Goal: Book appointment/travel/reservation

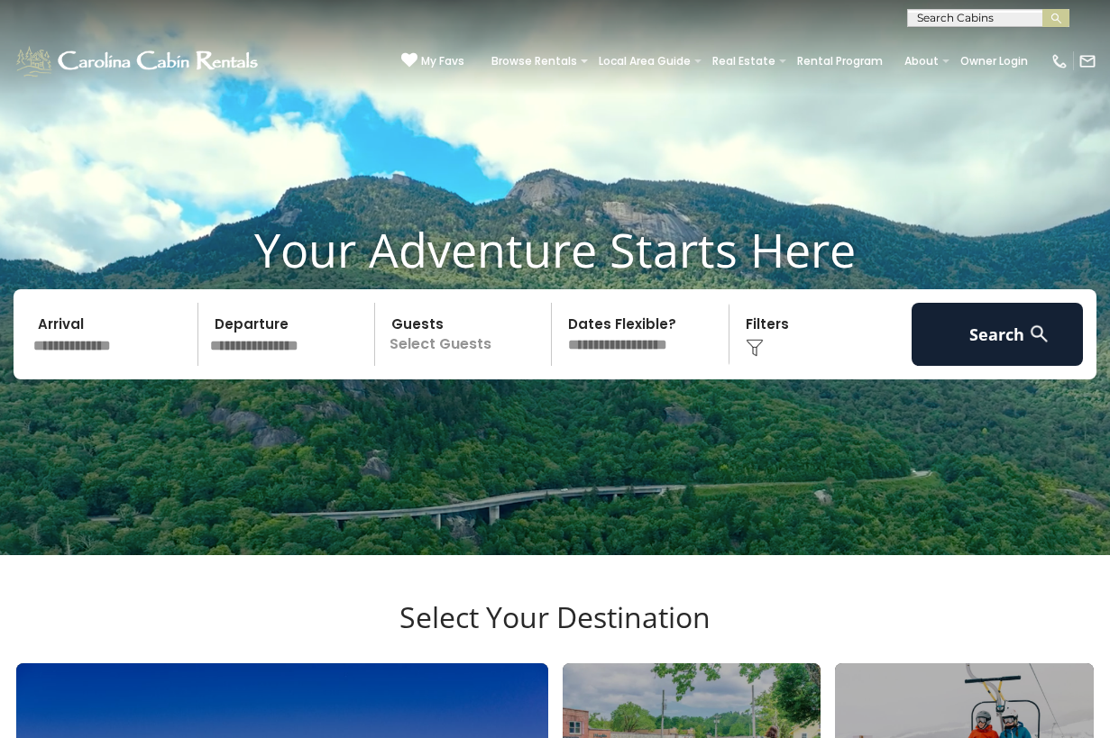
click at [1021, 18] on input "text" at bounding box center [987, 22] width 158 height 18
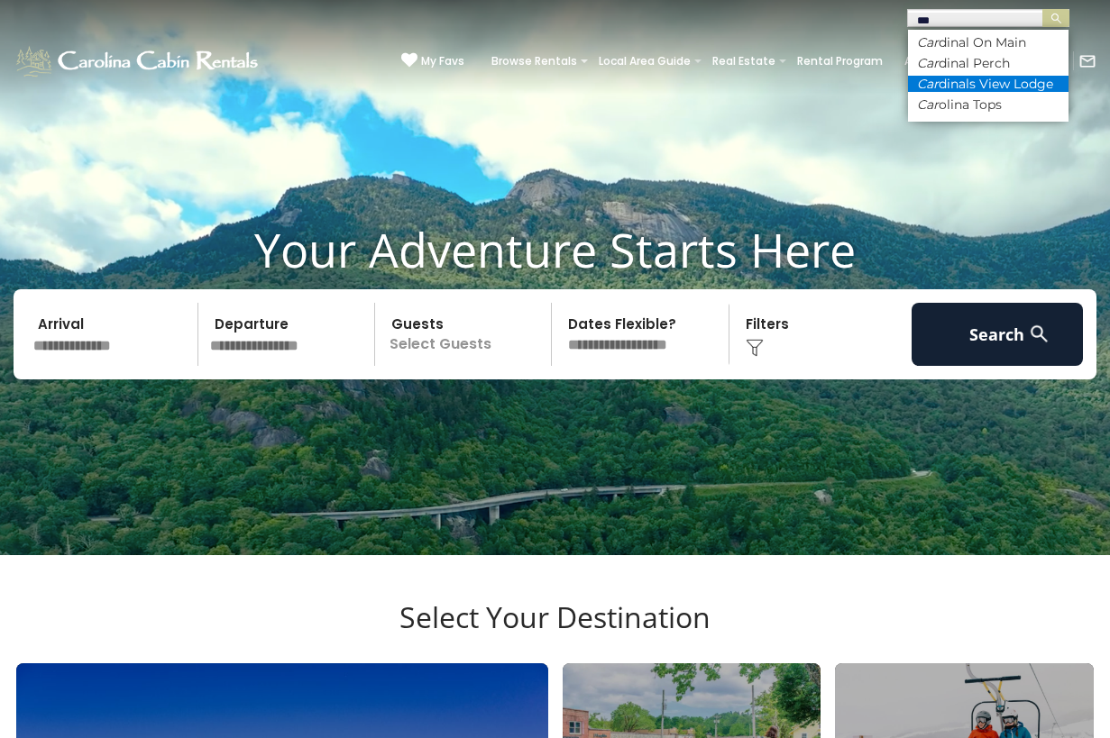
type input "***"
click at [1018, 81] on li "Car dinals View Lodge" at bounding box center [988, 84] width 160 height 16
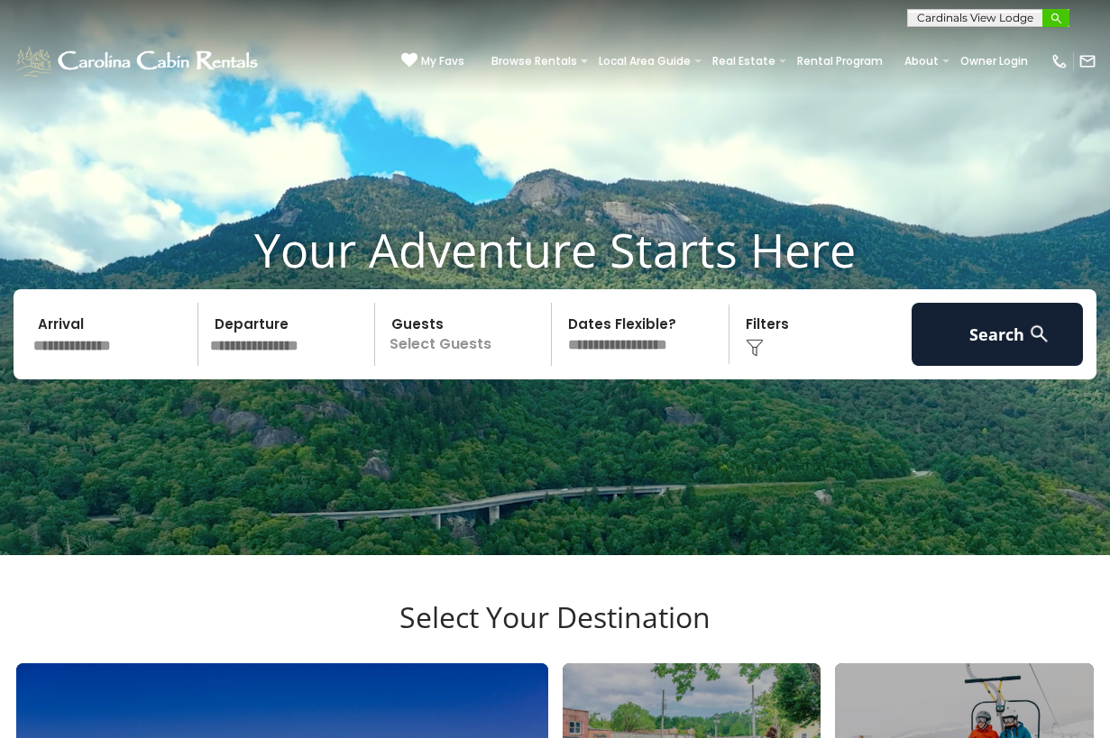
click at [1055, 16] on img "submit" at bounding box center [1056, 19] width 14 height 14
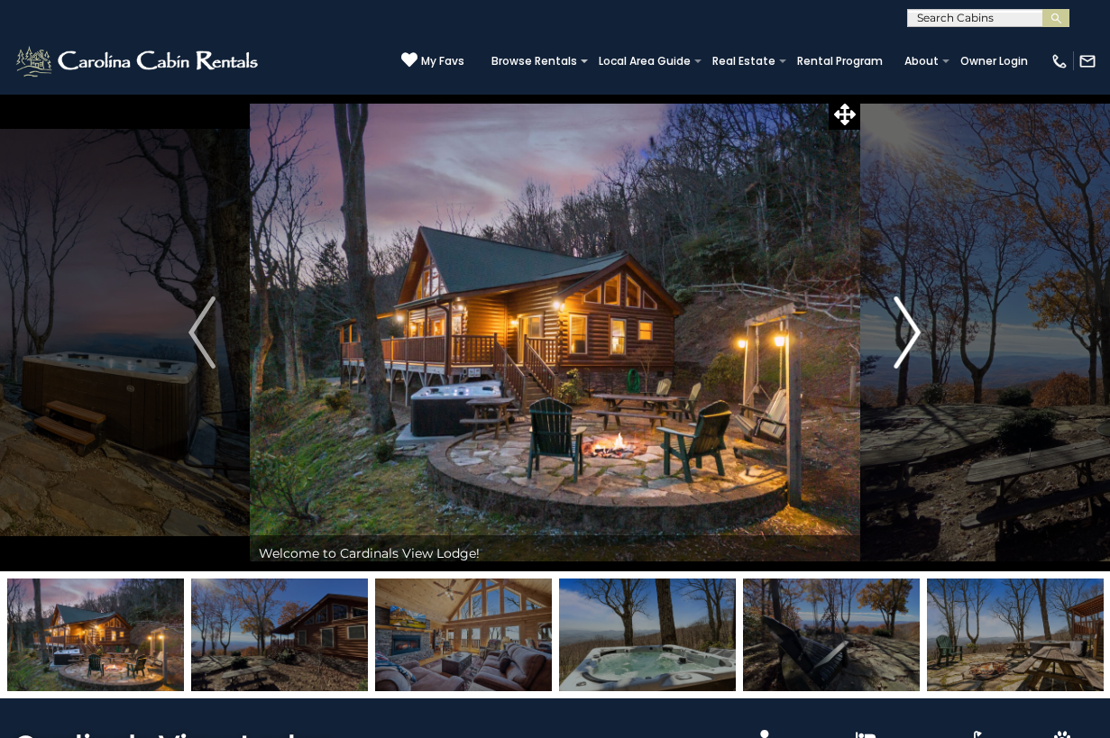
click at [902, 339] on img "Next" at bounding box center [907, 333] width 27 height 72
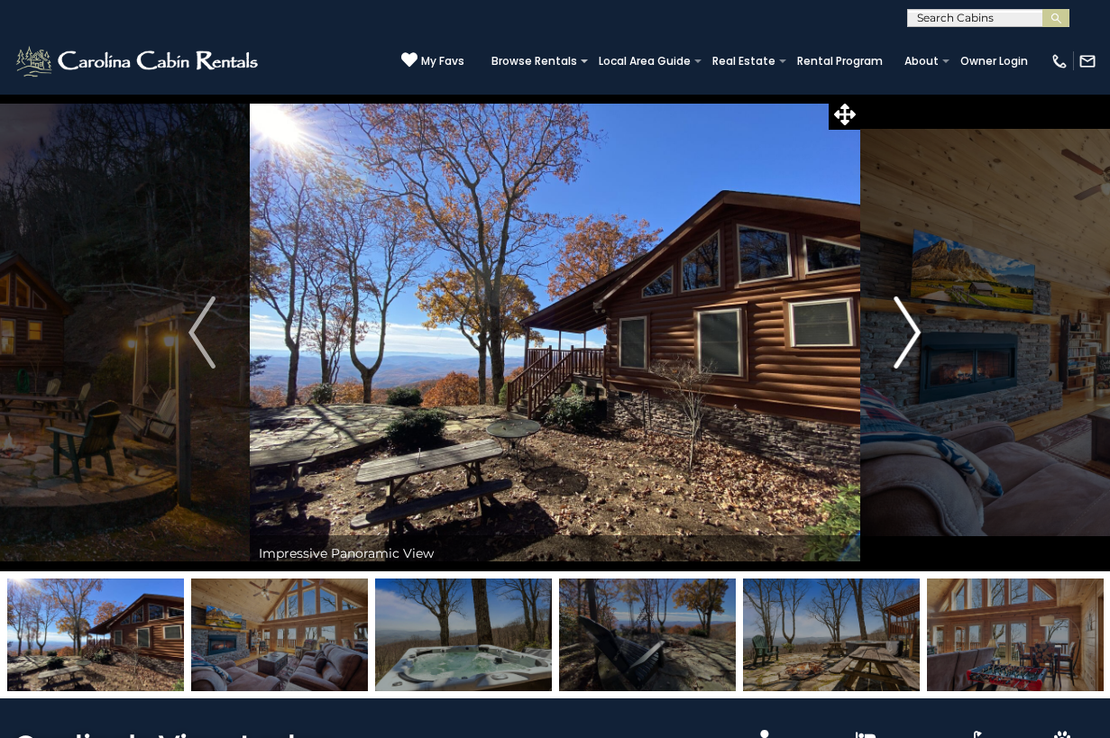
click at [900, 339] on img "Next" at bounding box center [907, 333] width 27 height 72
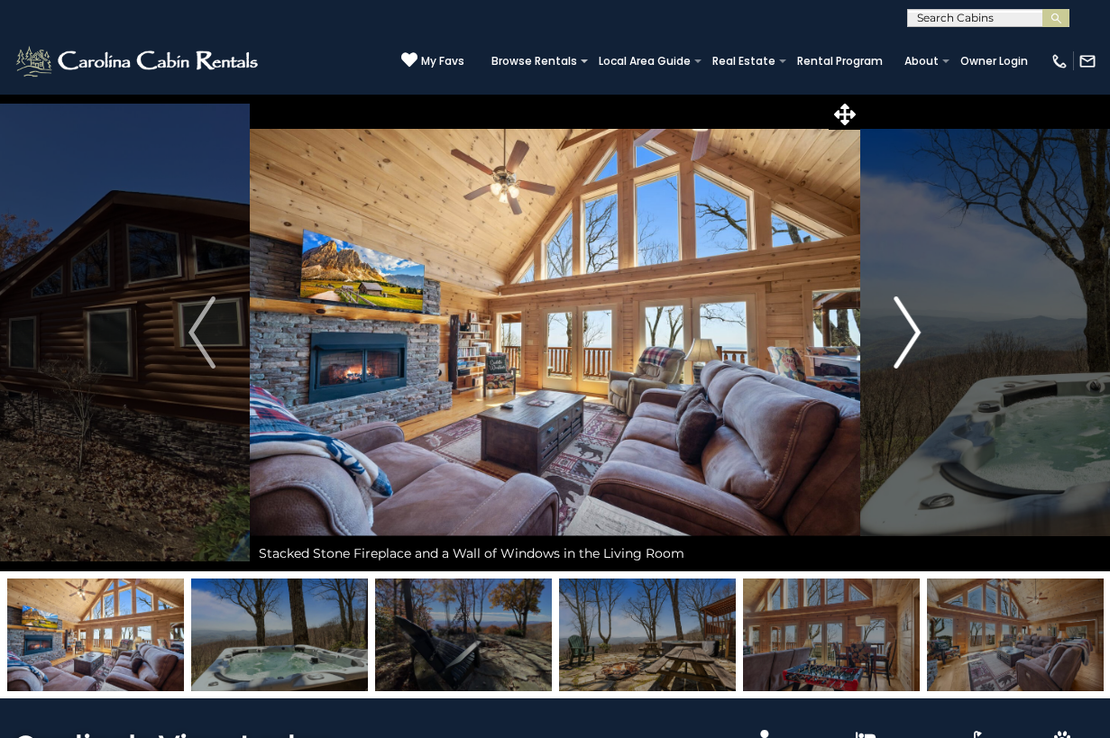
click at [900, 339] on img "Next" at bounding box center [907, 333] width 27 height 72
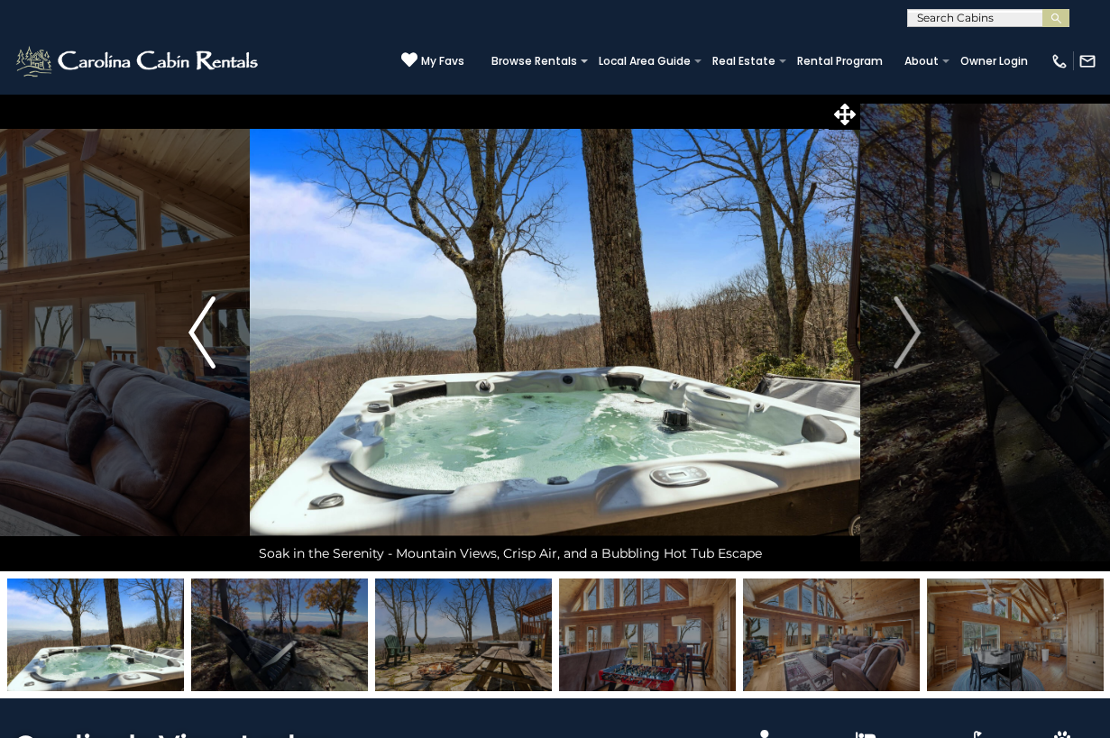
click at [214, 328] on img "Previous" at bounding box center [201, 333] width 27 height 72
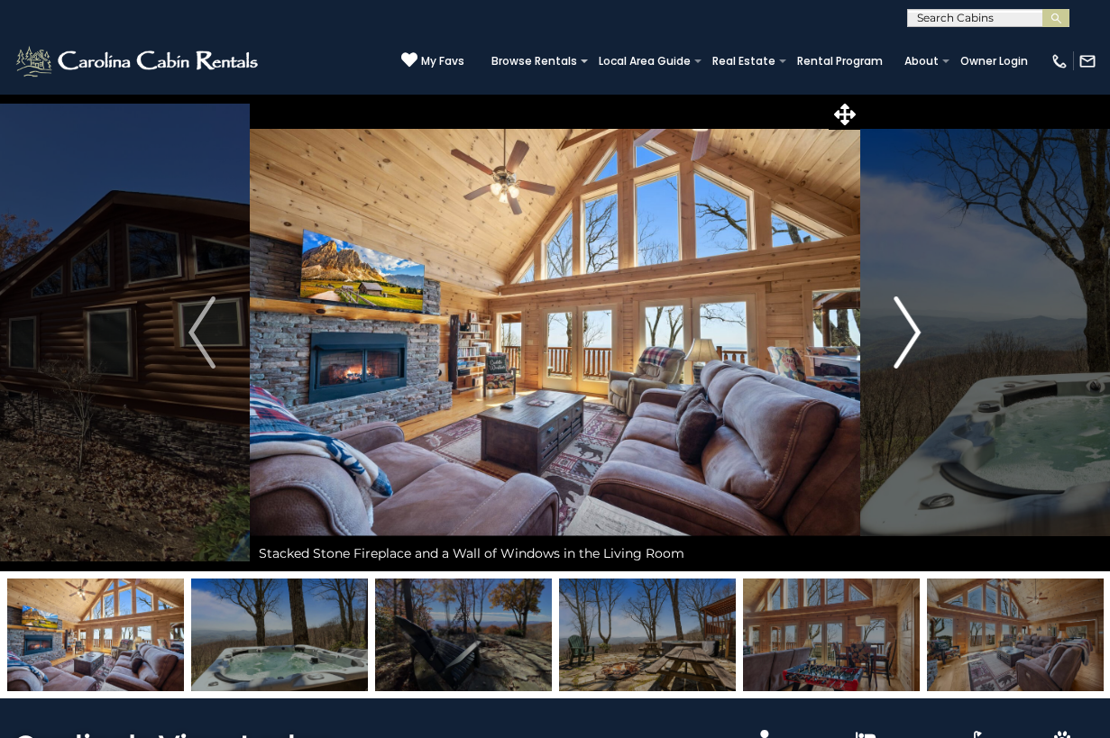
click at [903, 331] on img "Next" at bounding box center [907, 333] width 27 height 72
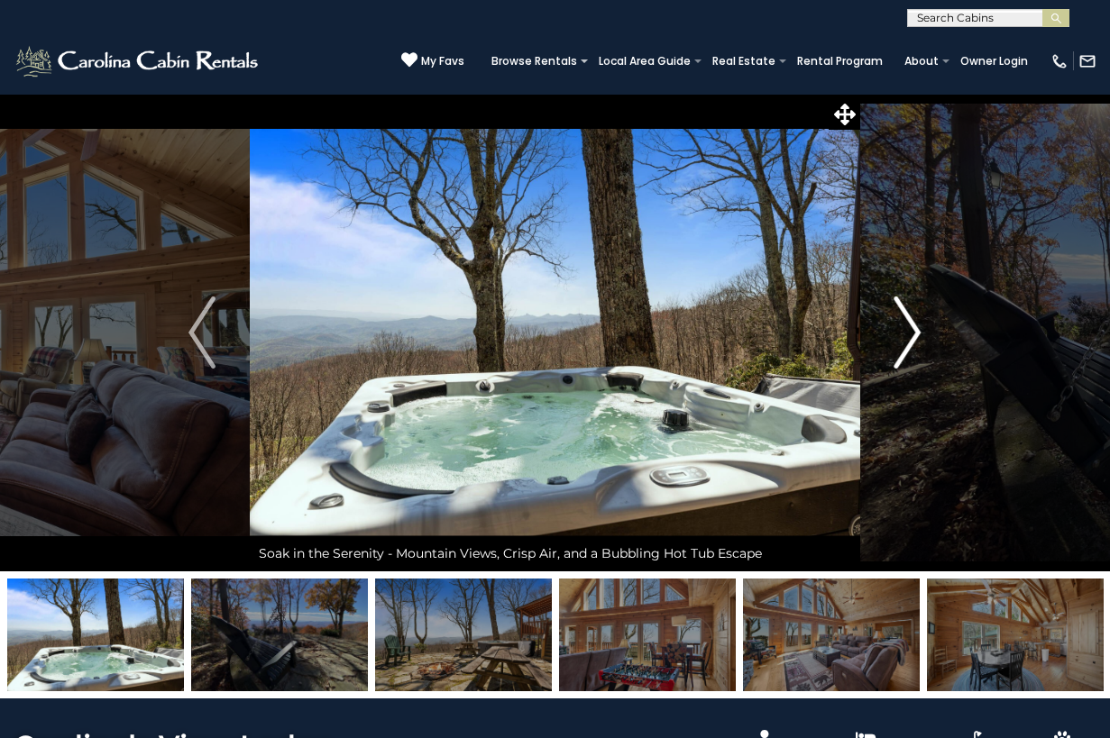
click at [903, 331] on img "Next" at bounding box center [907, 333] width 27 height 72
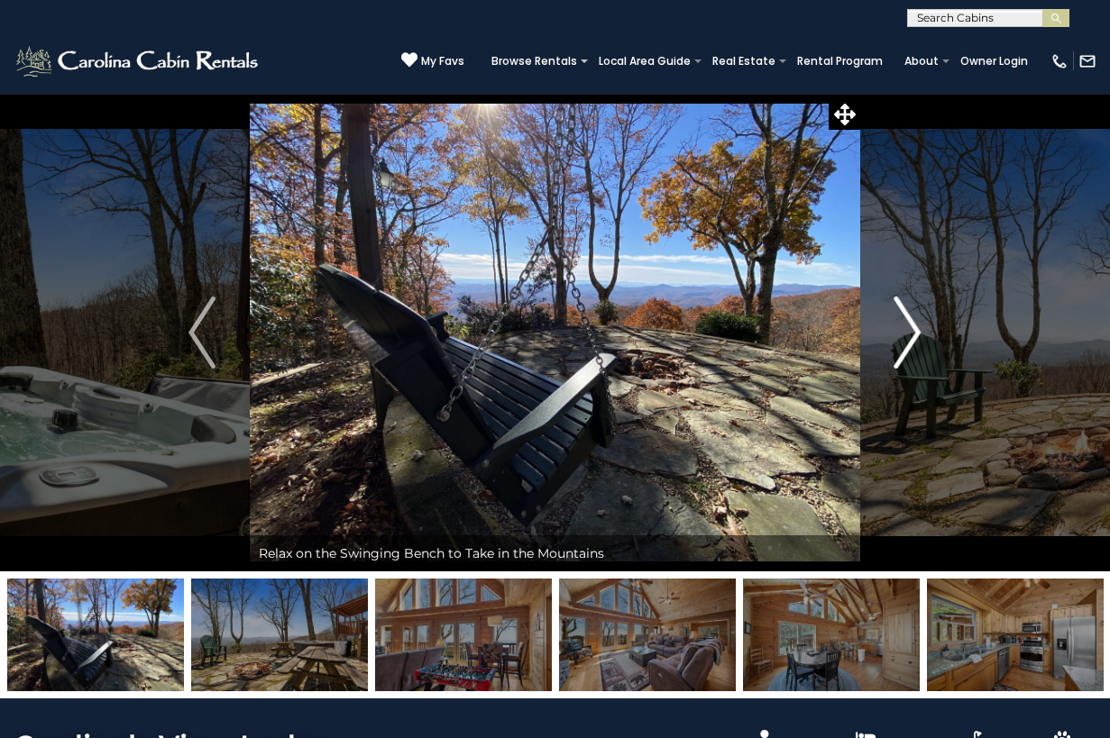
click at [903, 331] on img "Next" at bounding box center [907, 333] width 27 height 72
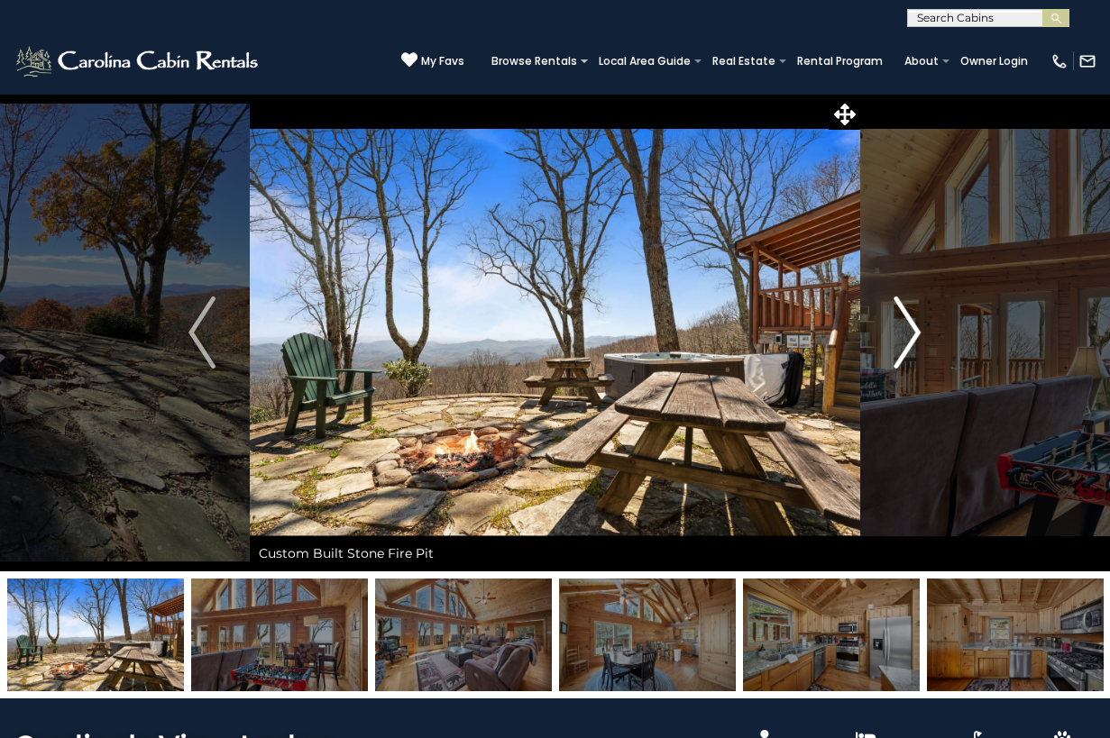
click at [903, 331] on img "Next" at bounding box center [907, 333] width 27 height 72
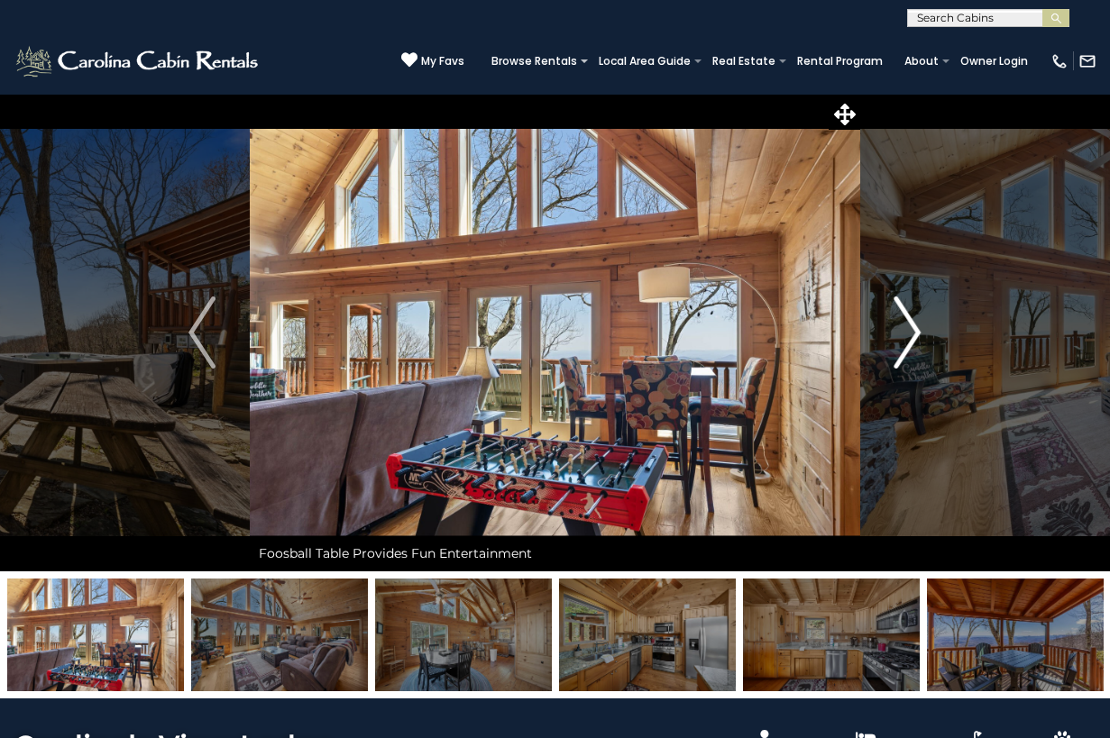
click at [903, 331] on img "Next" at bounding box center [907, 333] width 27 height 72
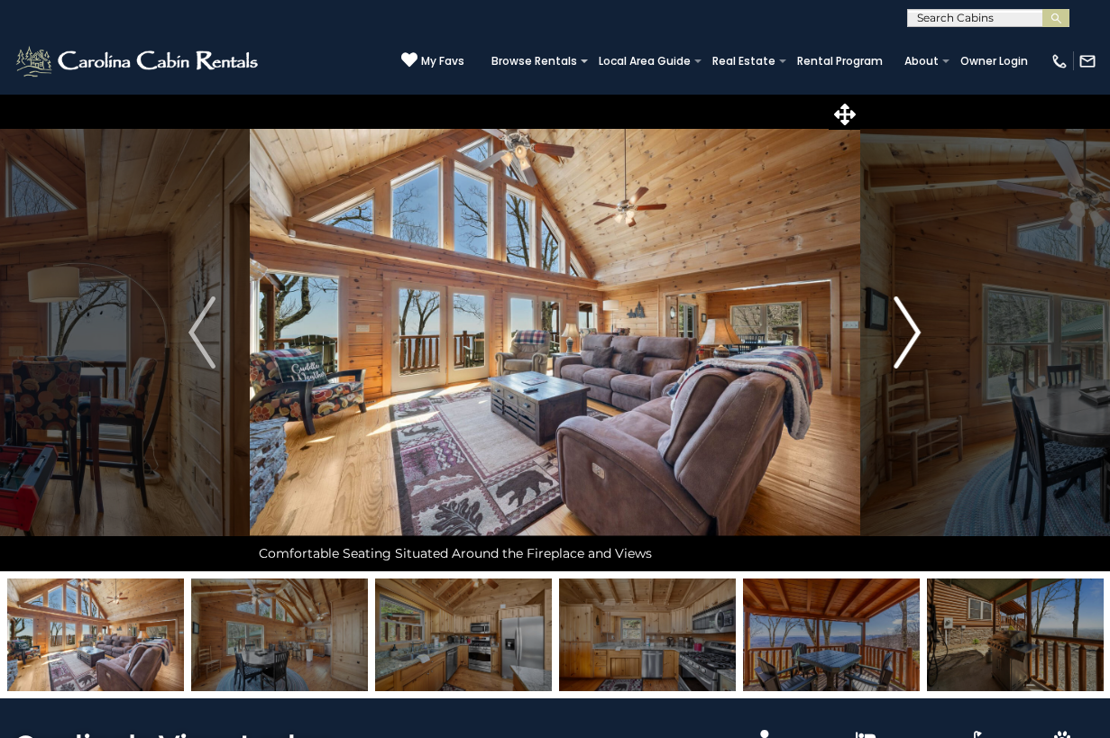
click at [903, 331] on img "Next" at bounding box center [907, 333] width 27 height 72
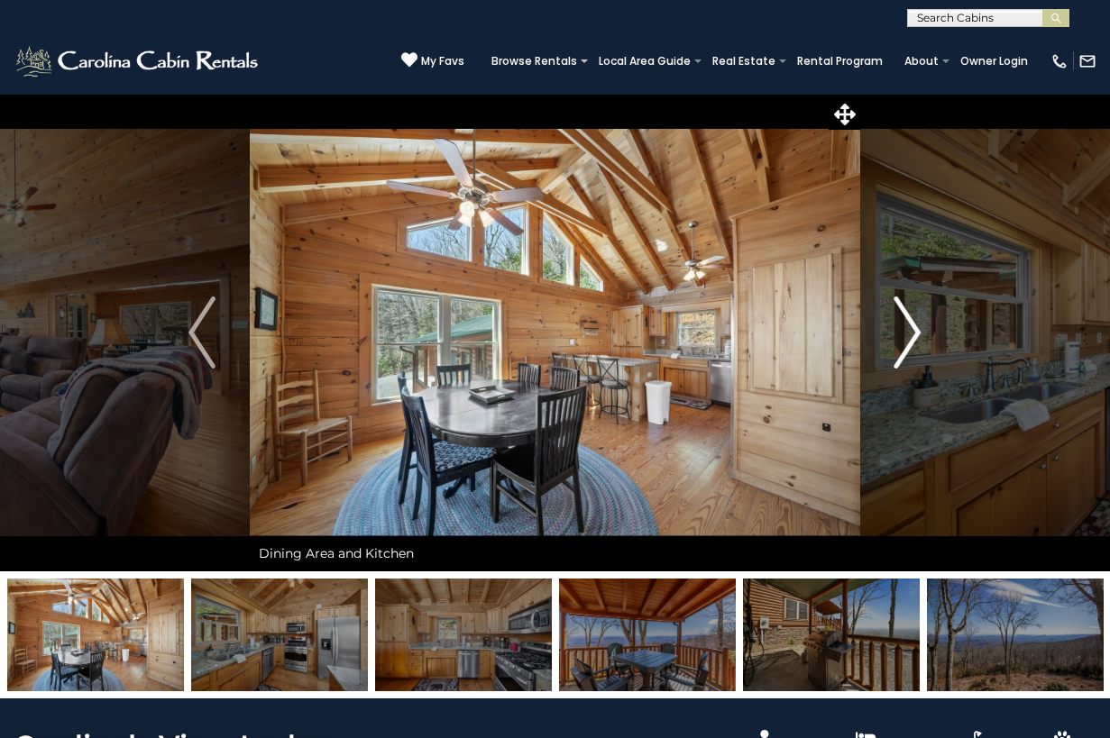
click at [902, 331] on img "Next" at bounding box center [907, 333] width 27 height 72
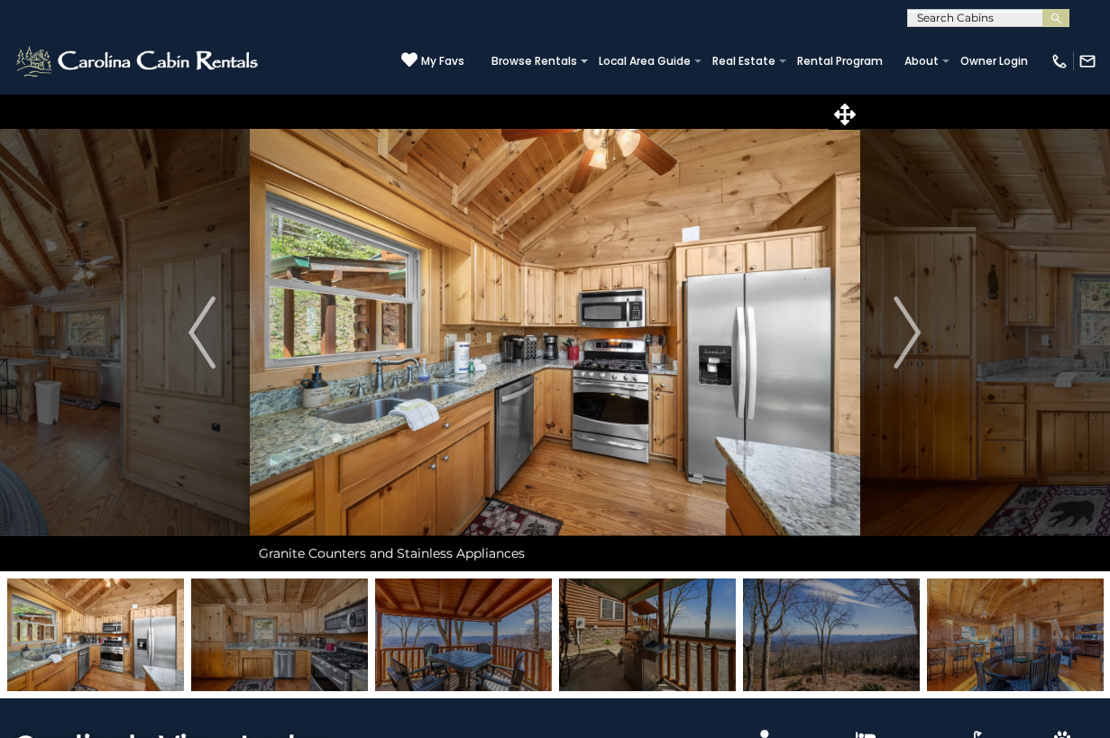
click at [693, 383] on img at bounding box center [555, 333] width 610 height 478
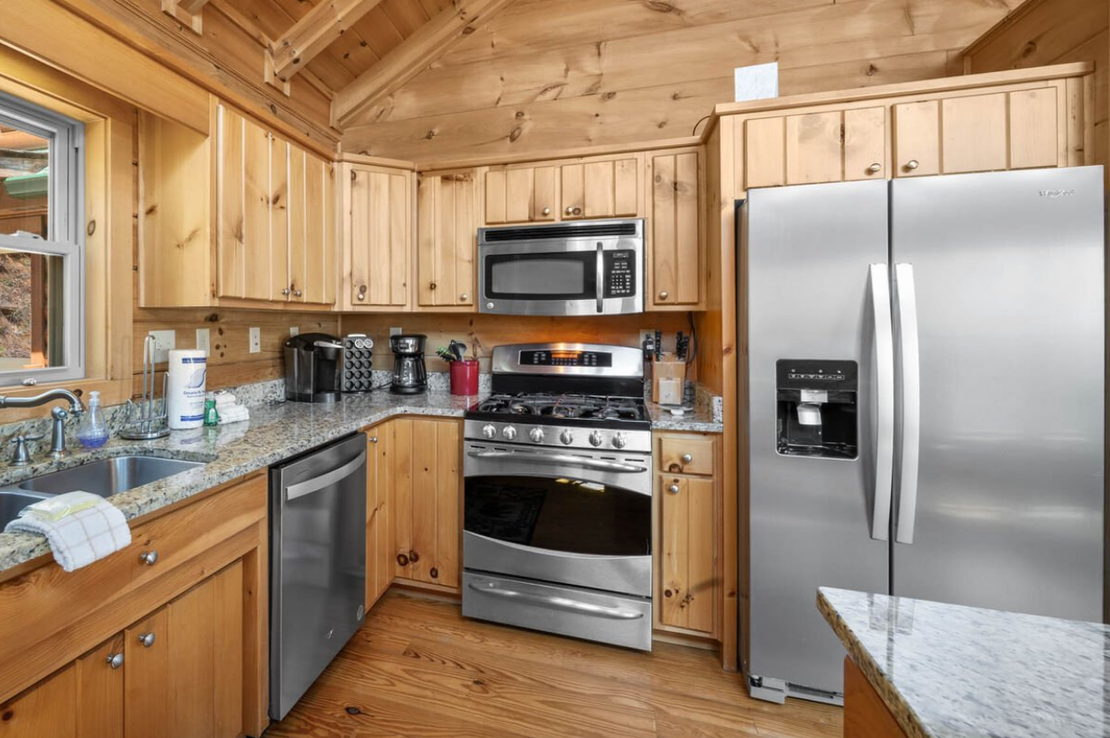
scroll to position [28, 0]
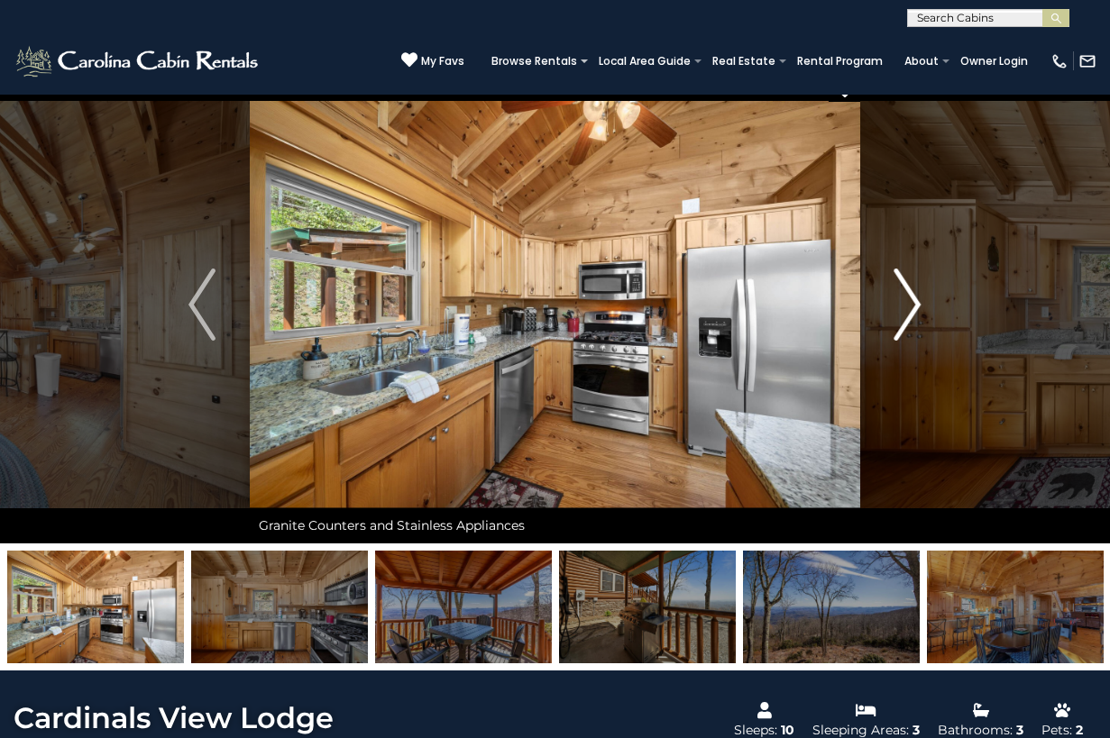
click at [905, 300] on img "Next" at bounding box center [907, 305] width 27 height 72
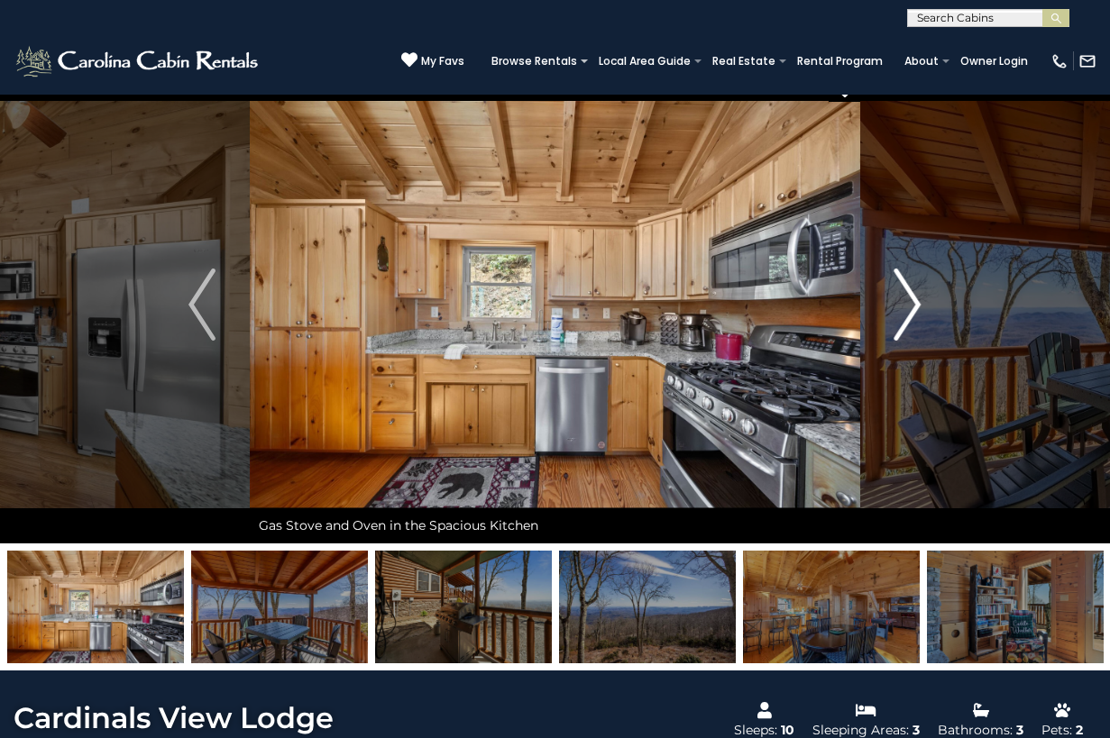
click at [905, 299] on img "Next" at bounding box center [907, 305] width 27 height 72
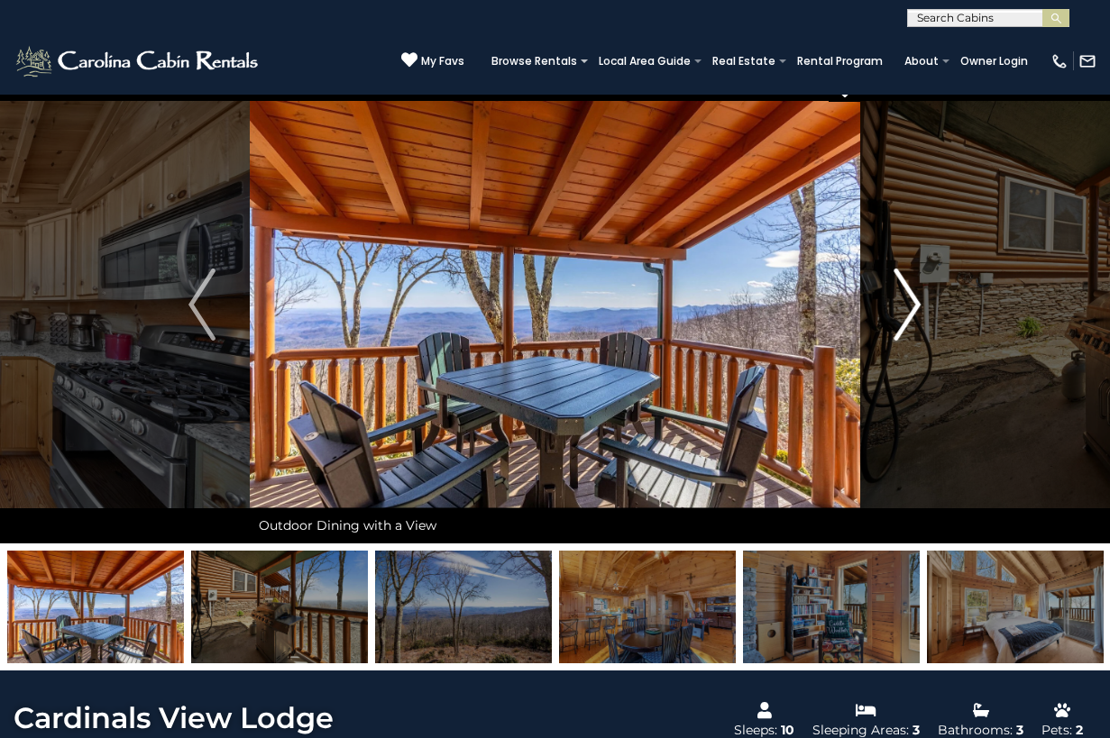
click at [905, 299] on img "Next" at bounding box center [907, 305] width 27 height 72
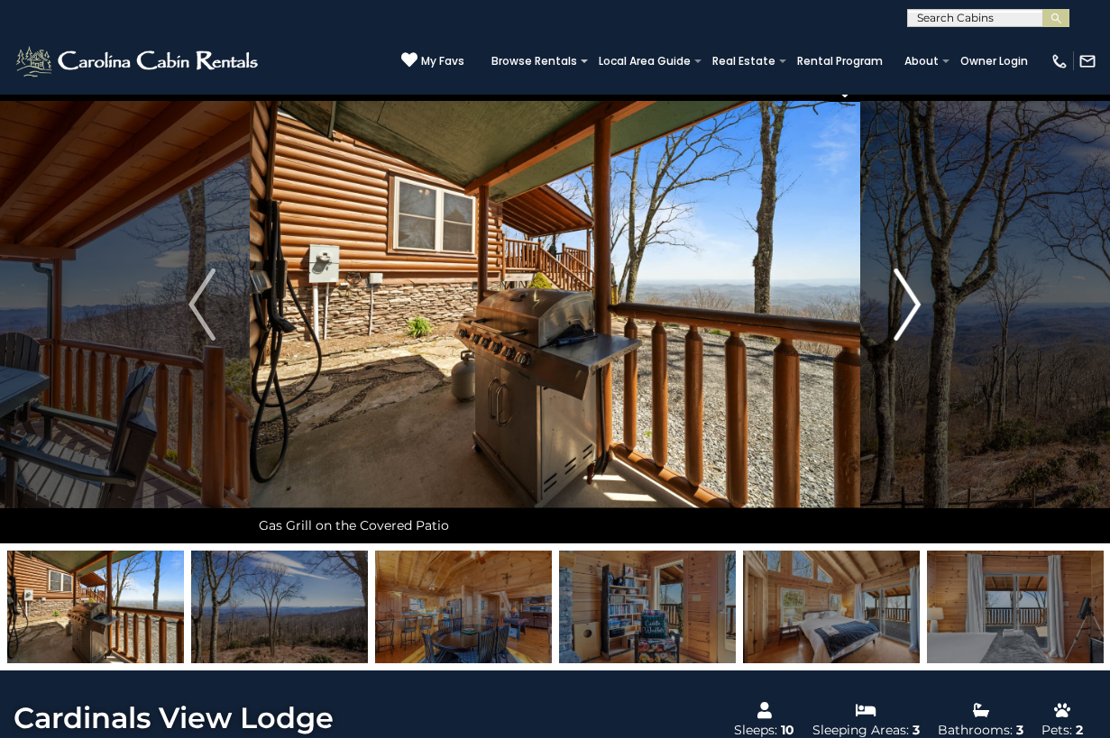
click at [905, 299] on img "Next" at bounding box center [907, 305] width 27 height 72
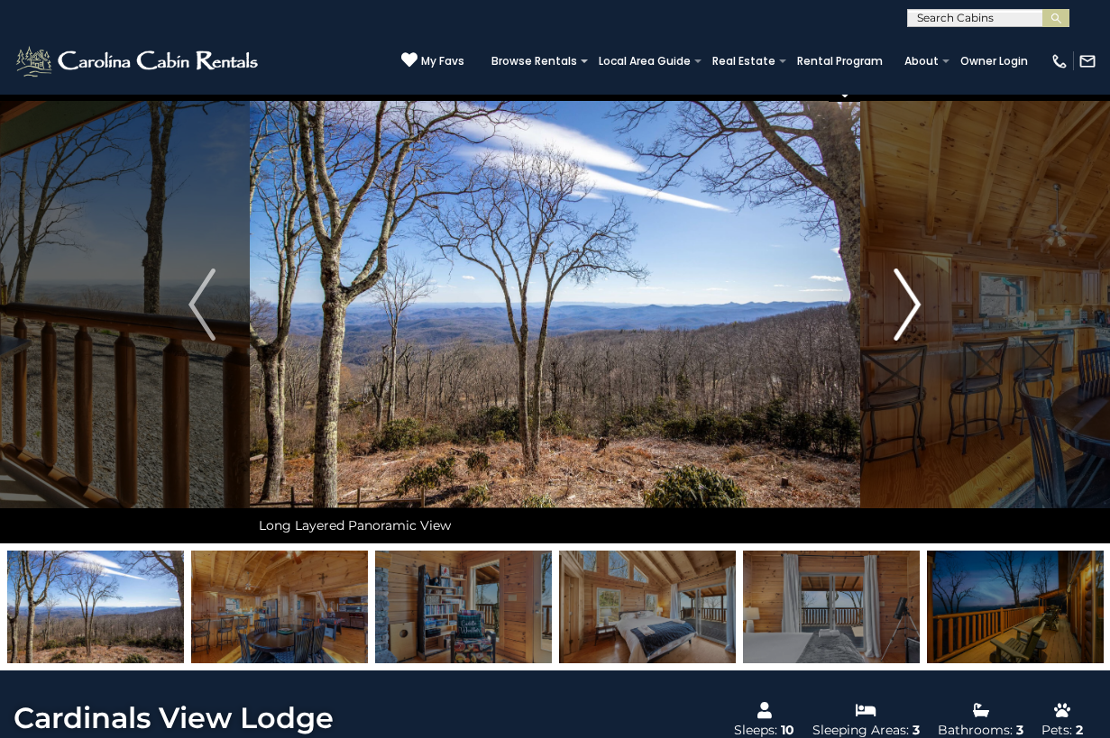
click at [905, 299] on img "Next" at bounding box center [907, 305] width 27 height 72
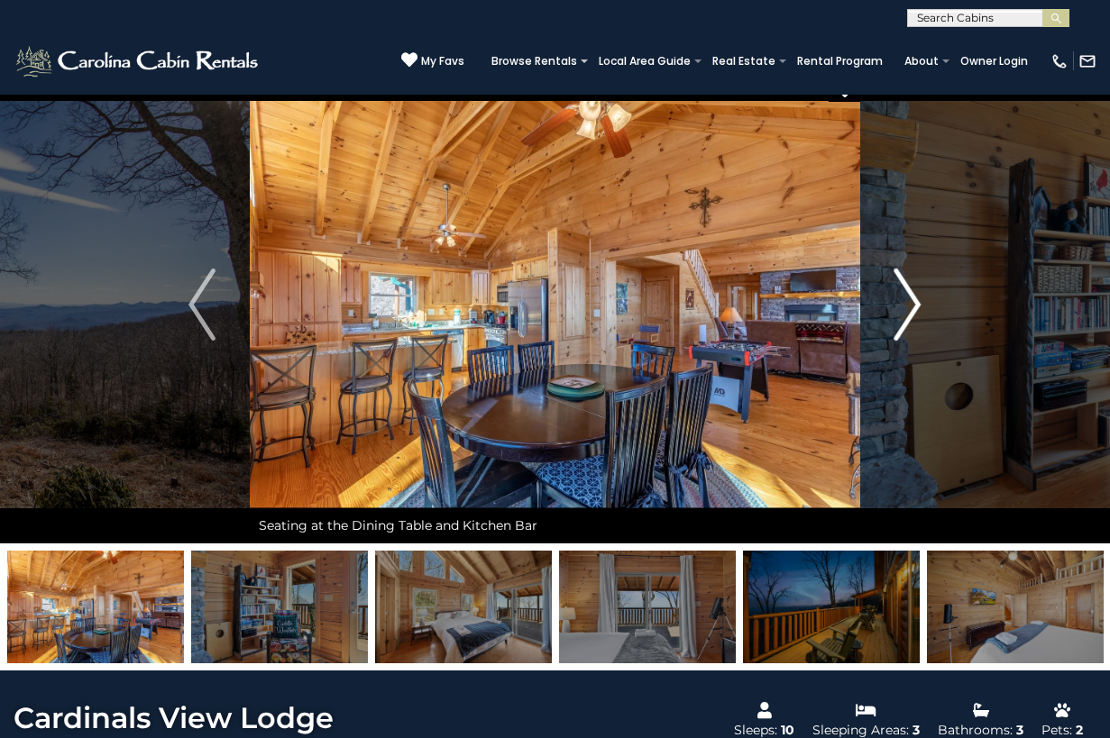
click at [904, 299] on img "Next" at bounding box center [907, 305] width 27 height 72
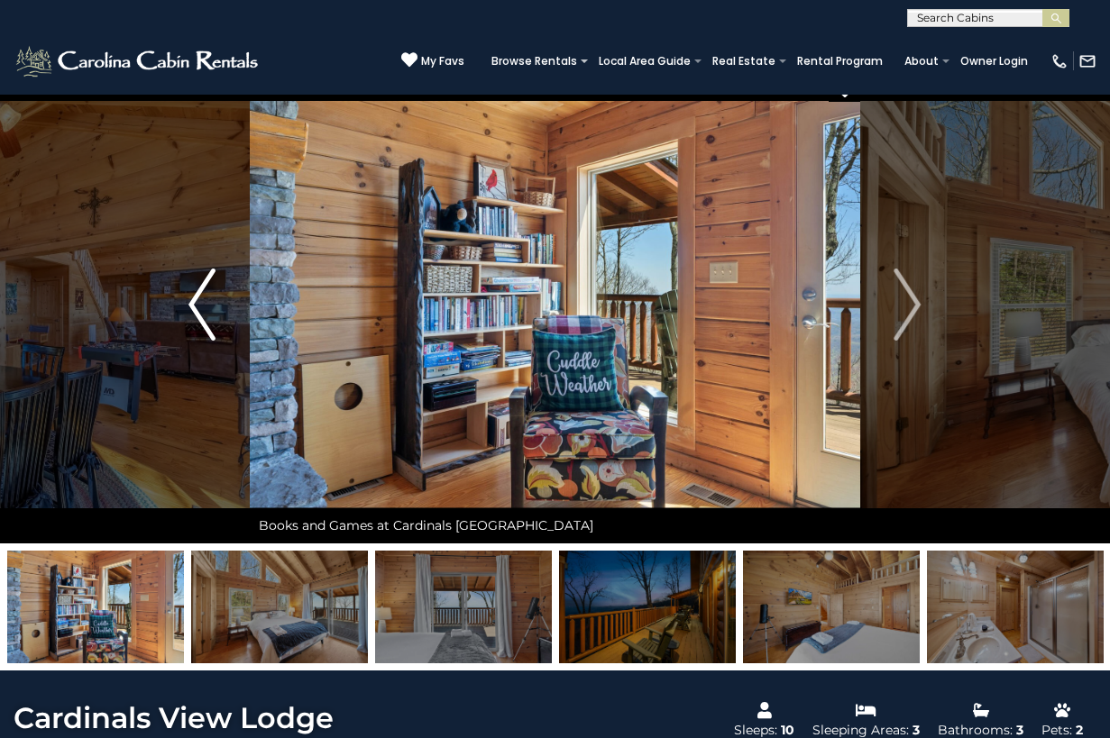
click at [197, 295] on img "Previous" at bounding box center [201, 305] width 27 height 72
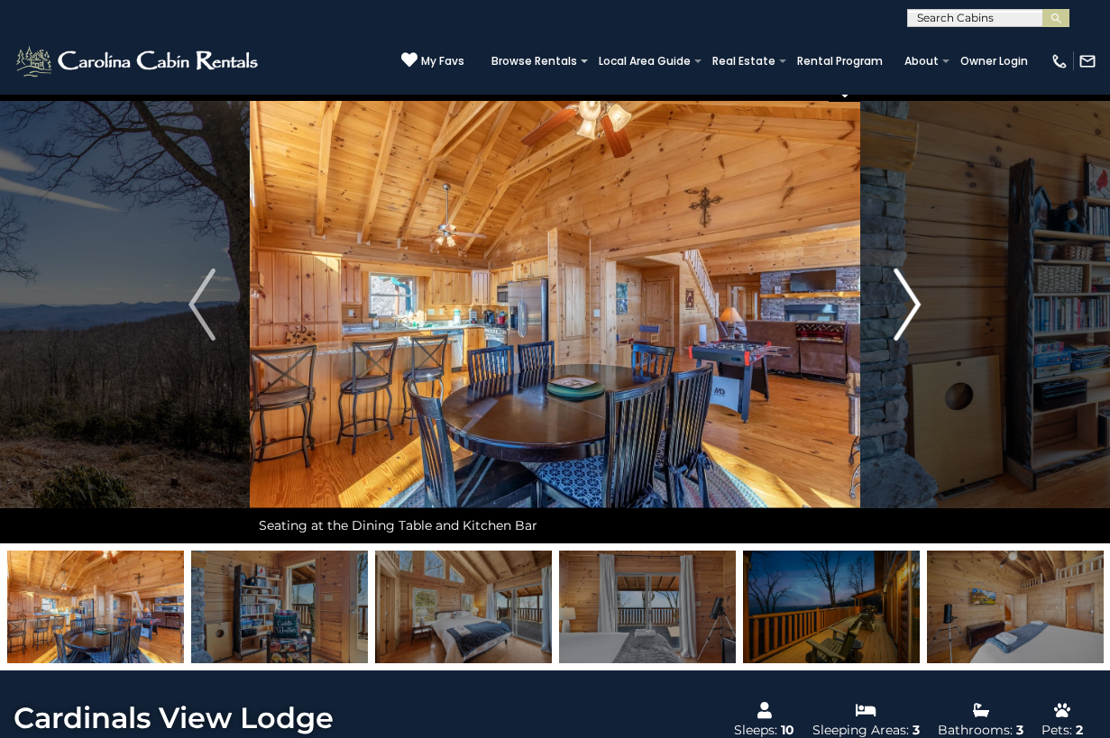
click at [905, 301] on img "Next" at bounding box center [907, 305] width 27 height 72
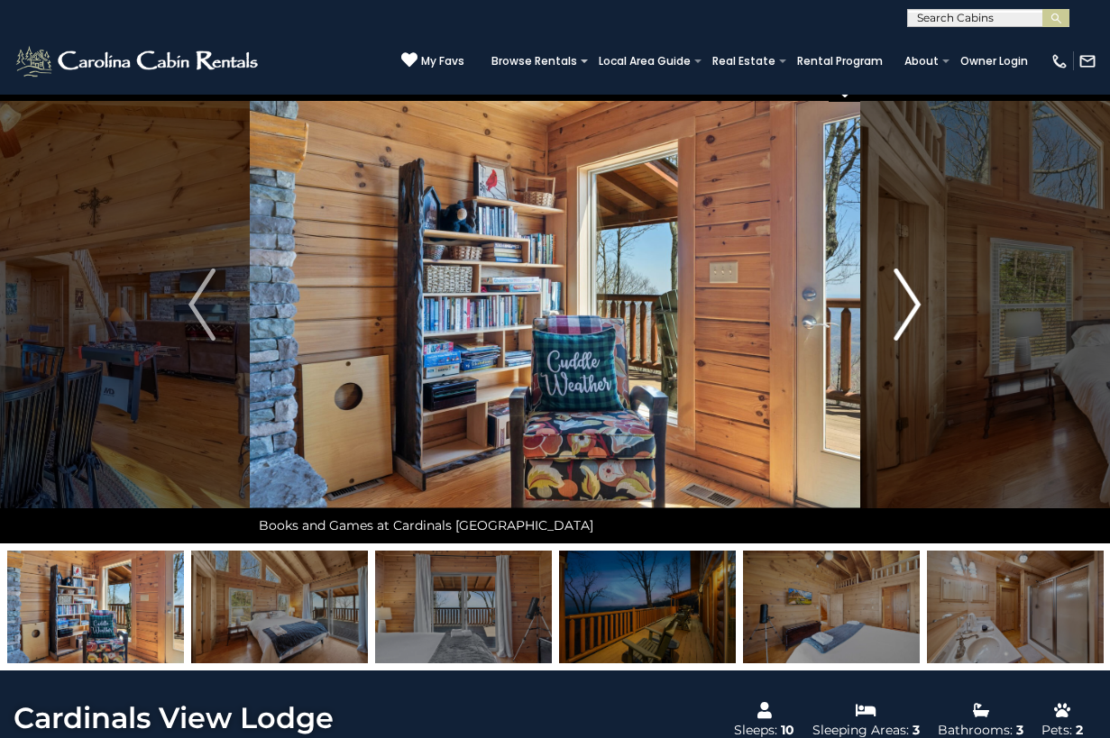
click at [905, 301] on img "Next" at bounding box center [907, 305] width 27 height 72
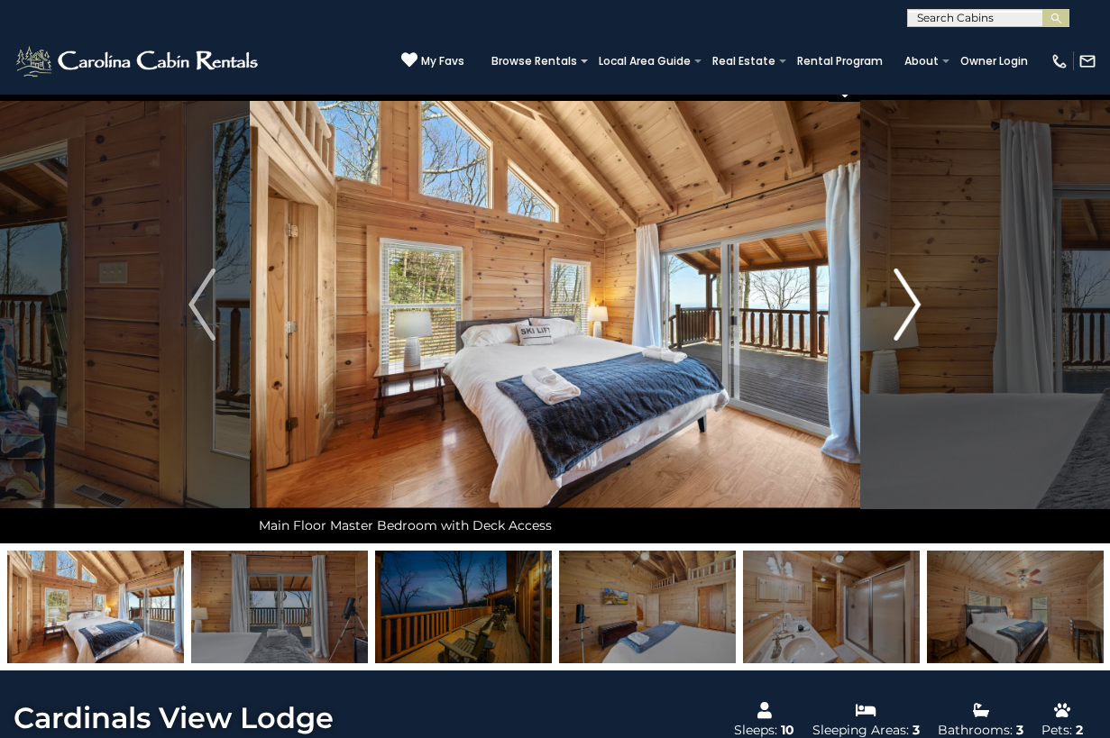
click at [905, 301] on img "Next" at bounding box center [907, 305] width 27 height 72
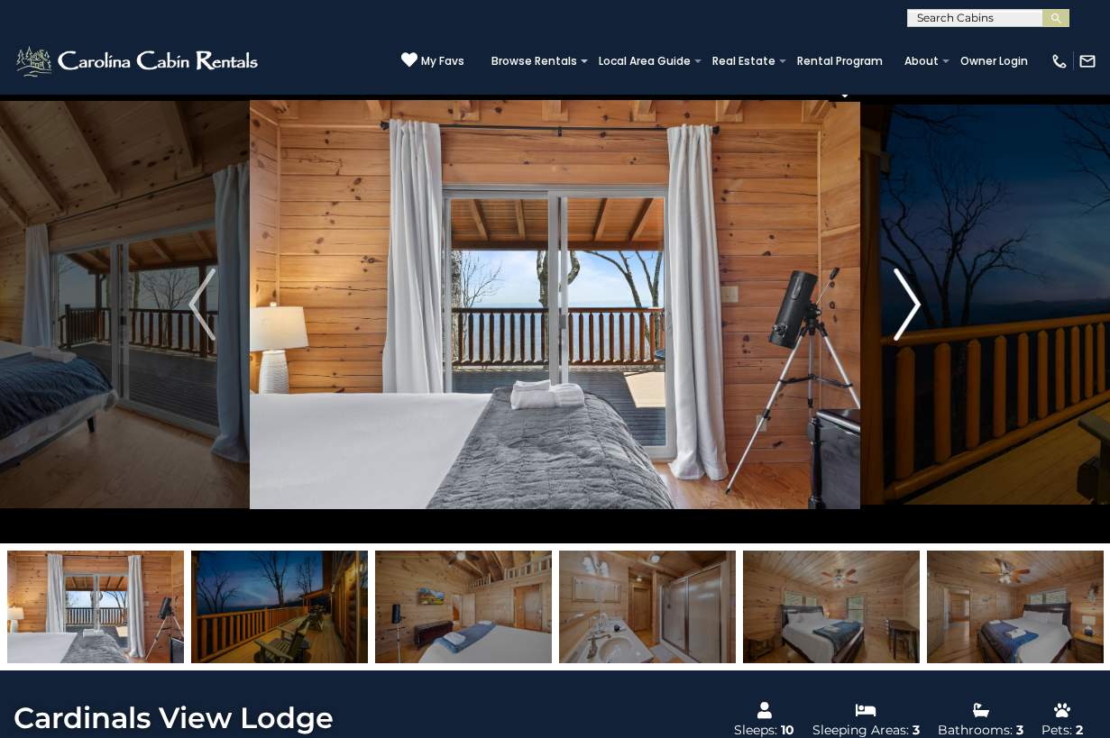
click at [905, 301] on img "Next" at bounding box center [907, 305] width 27 height 72
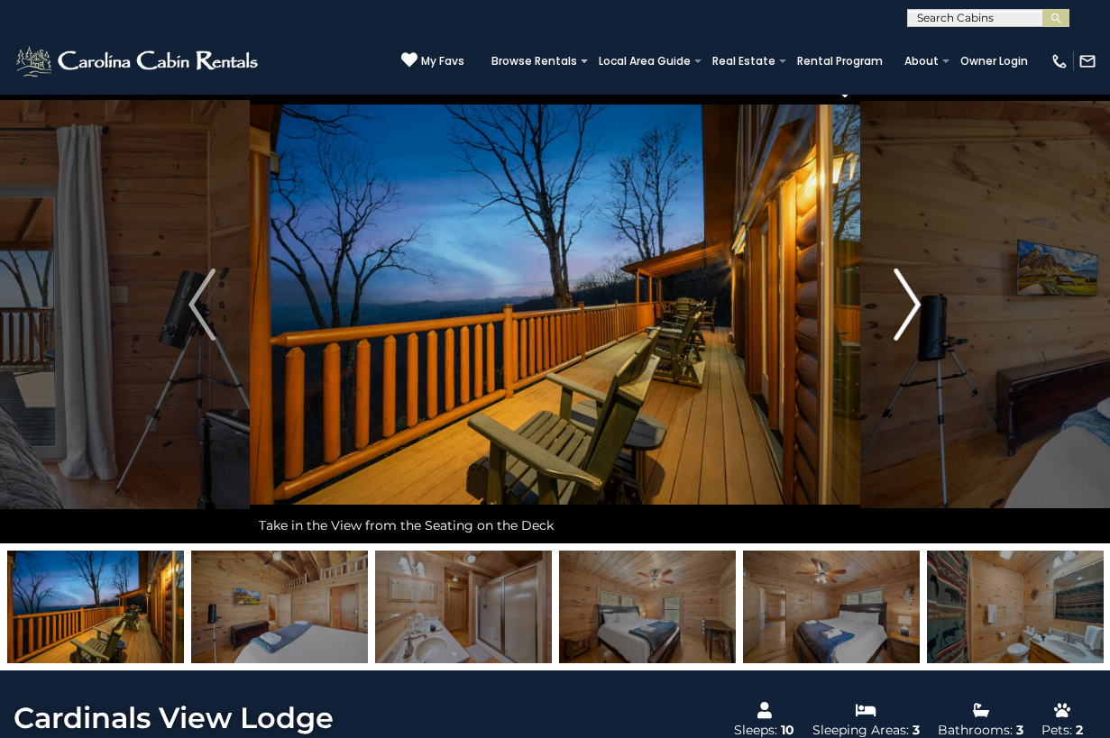
click at [905, 301] on img "Next" at bounding box center [907, 305] width 27 height 72
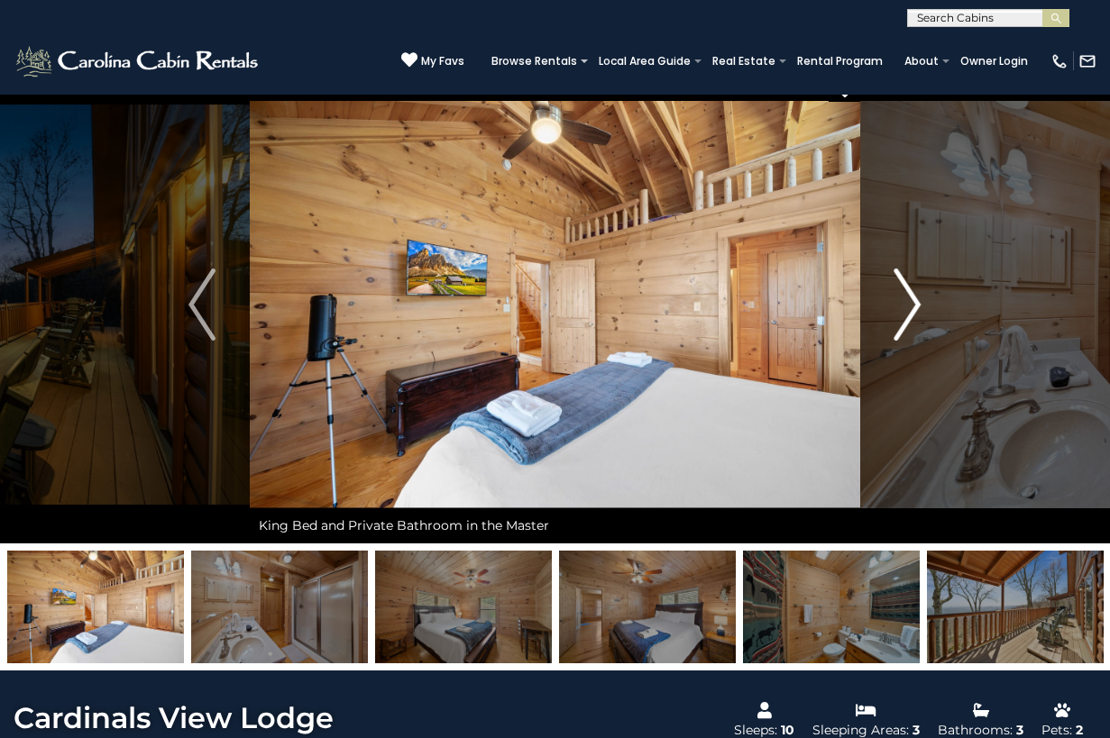
click at [914, 305] on img "Next" at bounding box center [907, 305] width 27 height 72
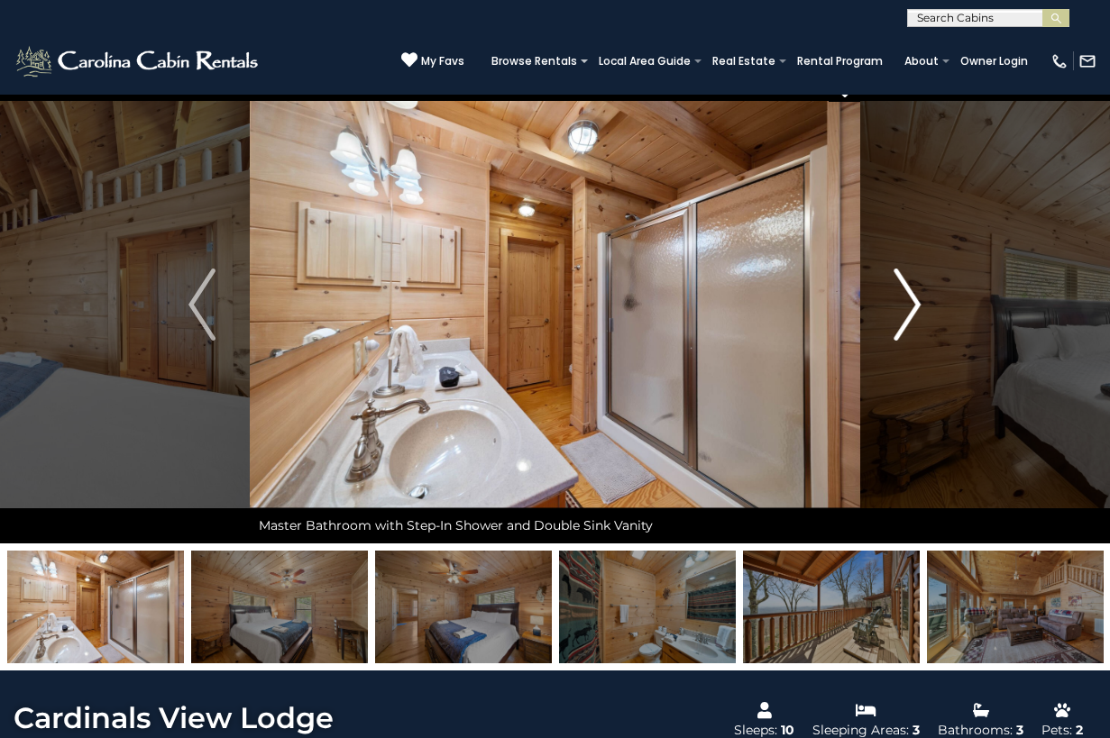
click at [914, 305] on img "Next" at bounding box center [907, 305] width 27 height 72
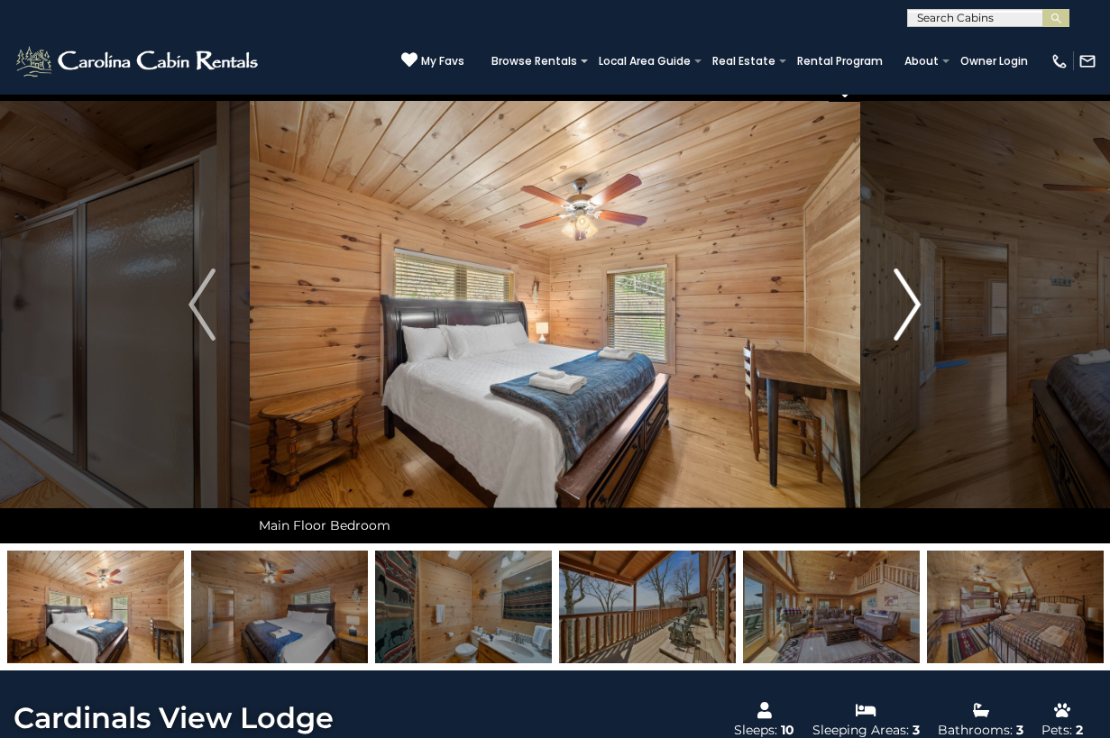
click at [914, 305] on img "Next" at bounding box center [907, 305] width 27 height 72
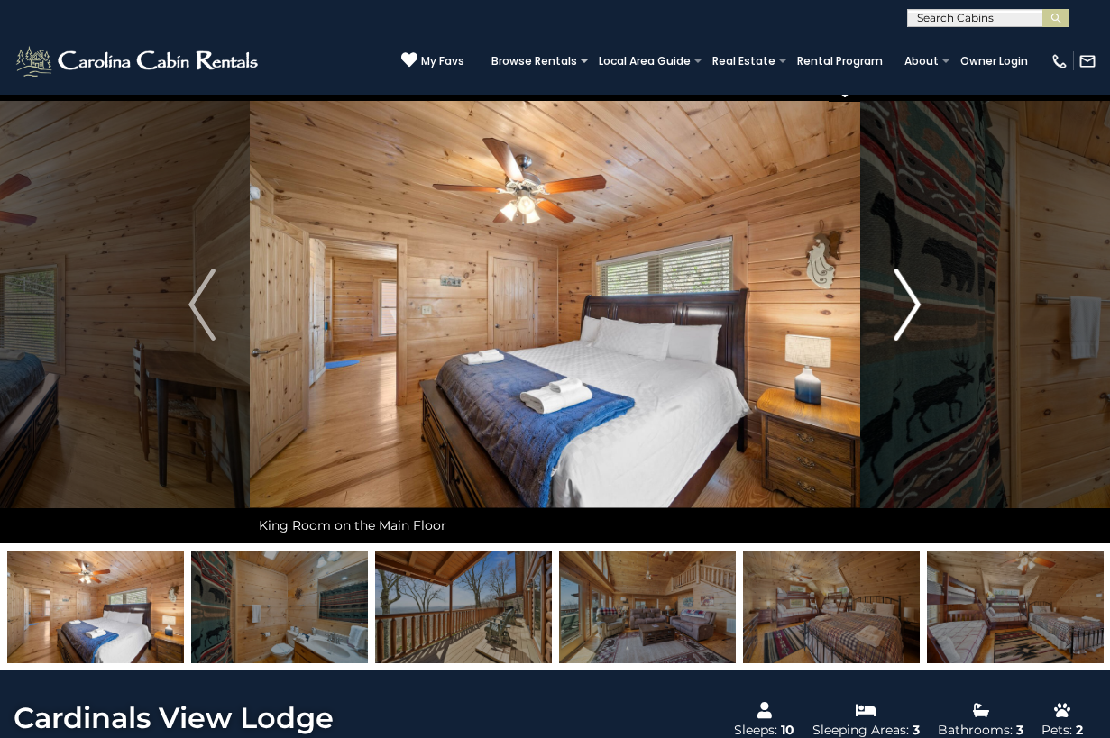
click at [914, 304] on img "Next" at bounding box center [907, 305] width 27 height 72
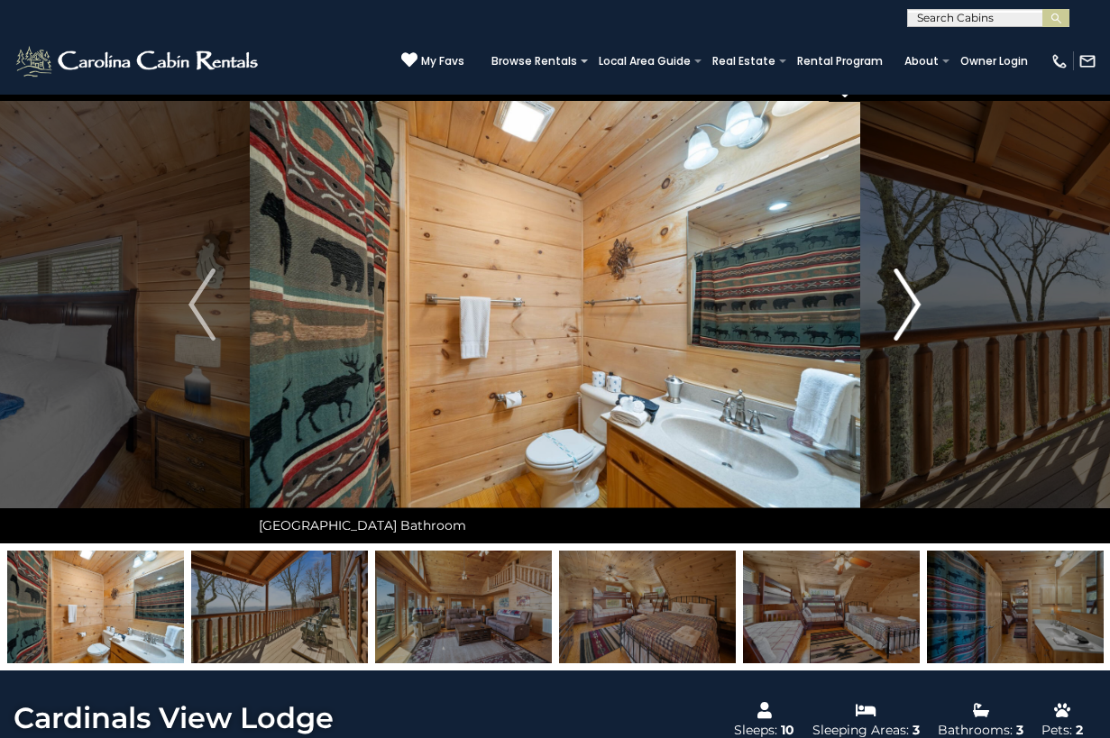
click at [915, 304] on img "Next" at bounding box center [907, 305] width 27 height 72
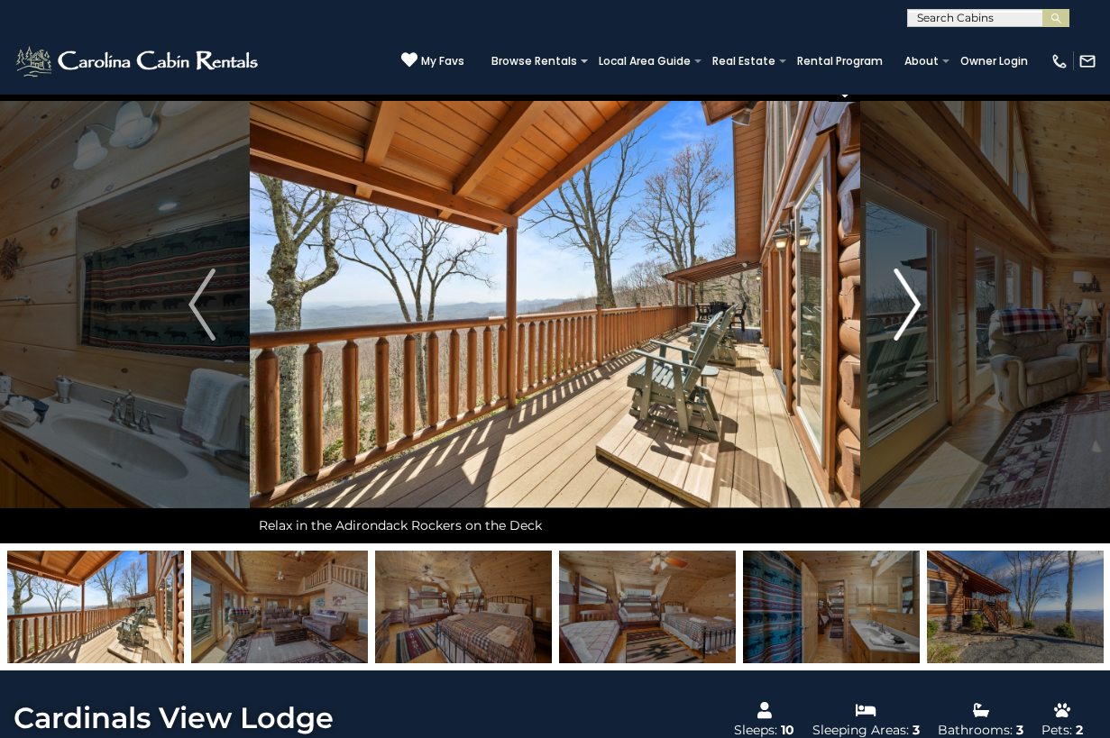
click at [915, 304] on img "Next" at bounding box center [907, 305] width 27 height 72
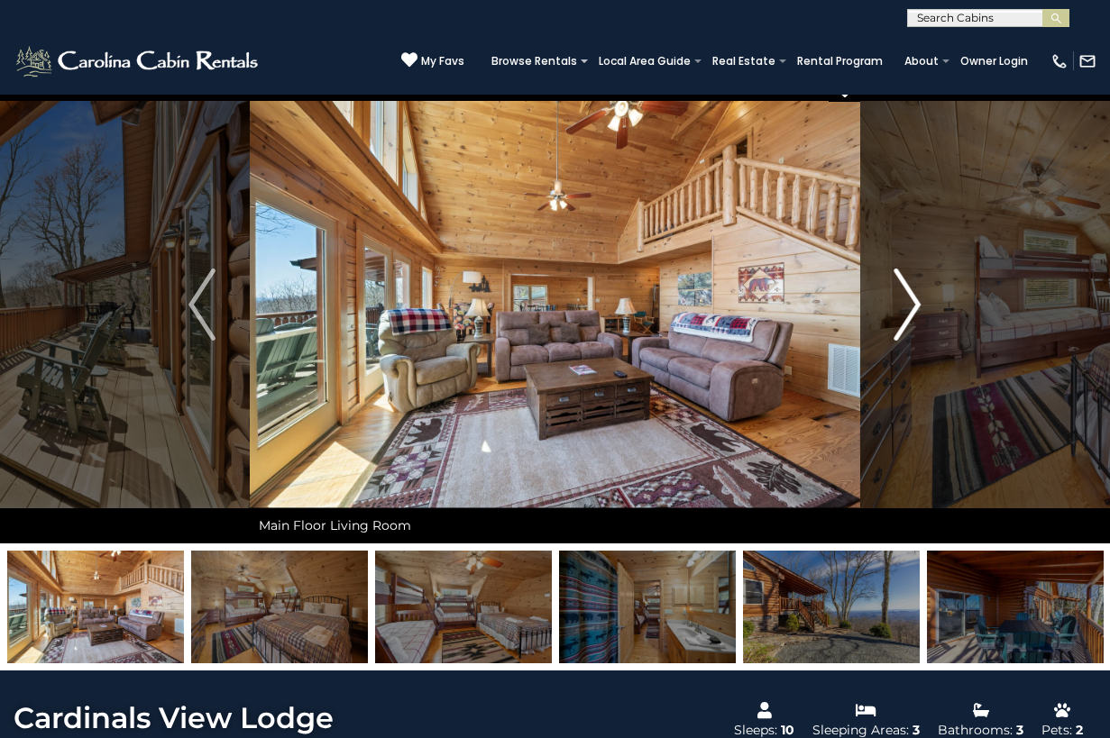
click at [915, 304] on img "Next" at bounding box center [907, 305] width 27 height 72
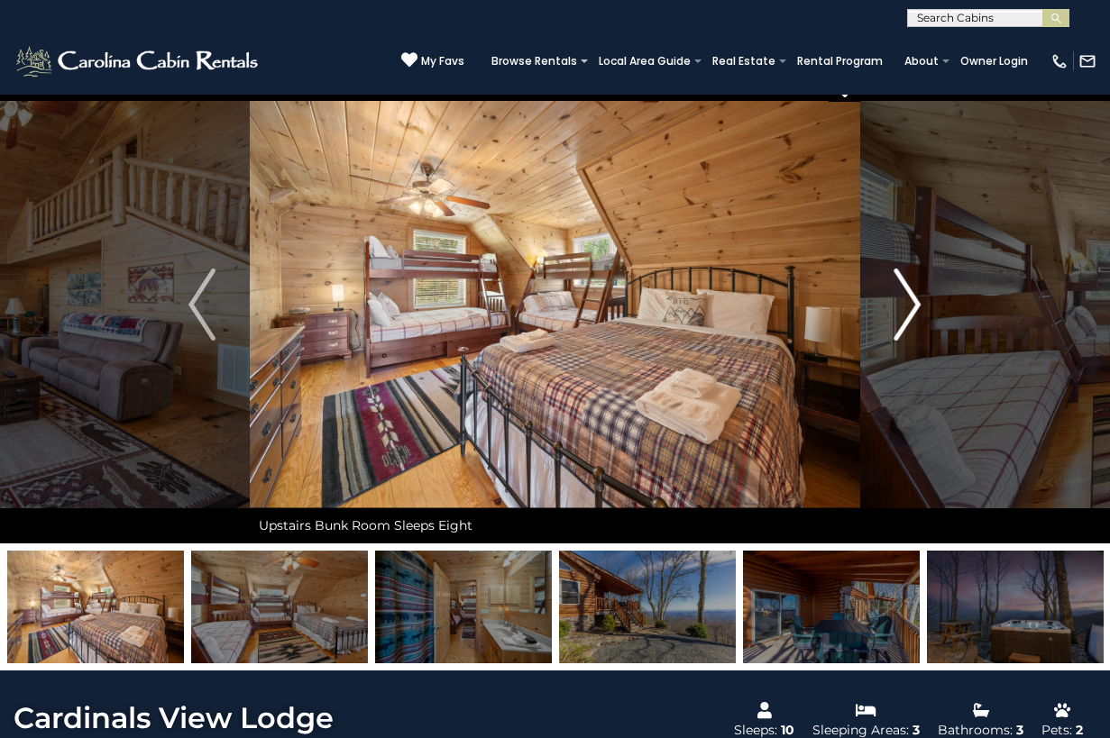
click at [915, 304] on img "Next" at bounding box center [907, 305] width 27 height 72
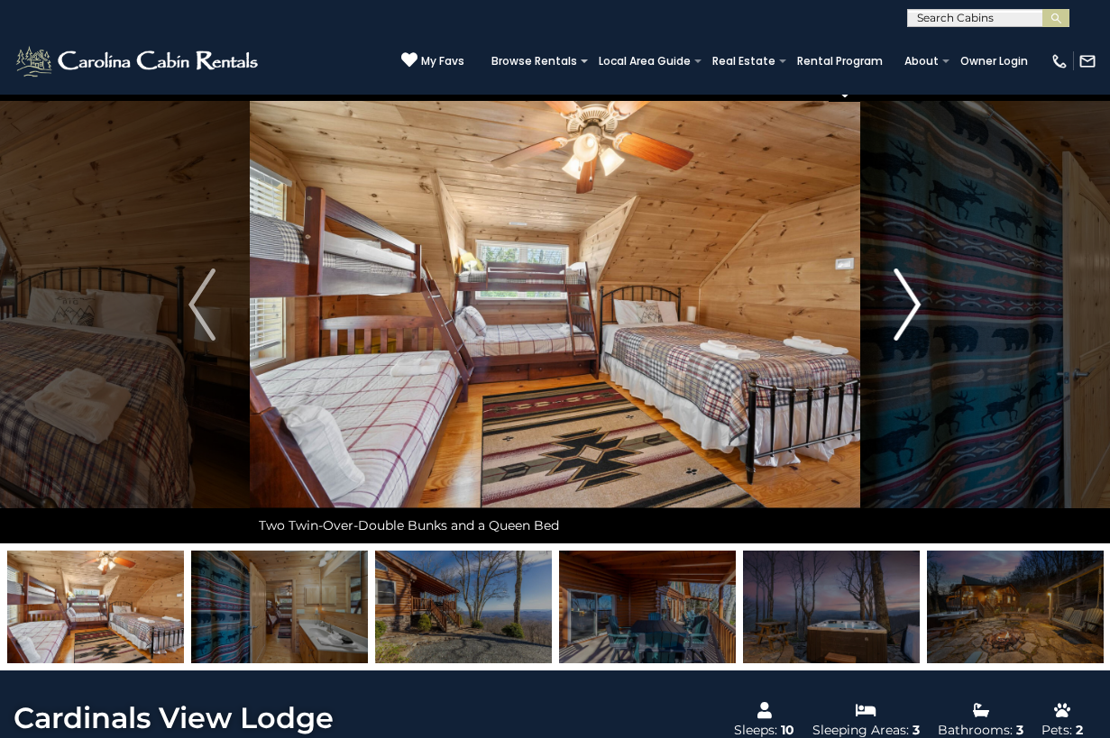
click at [915, 304] on img "Next" at bounding box center [907, 305] width 27 height 72
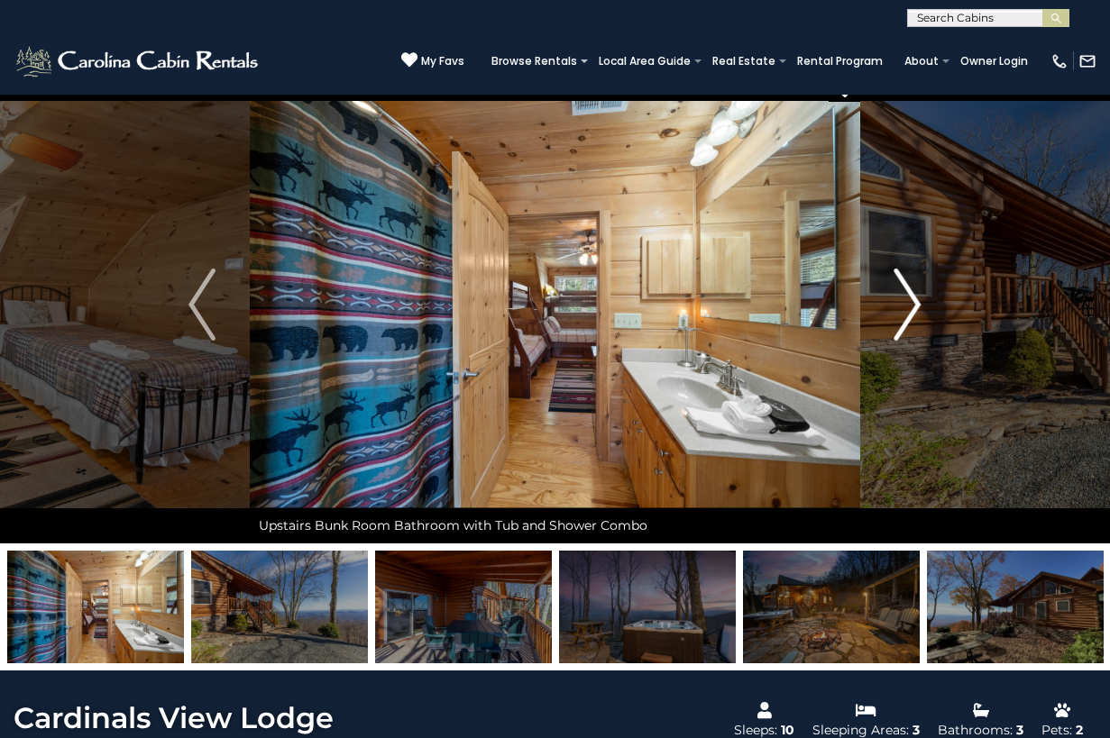
click at [914, 304] on img "Next" at bounding box center [907, 305] width 27 height 72
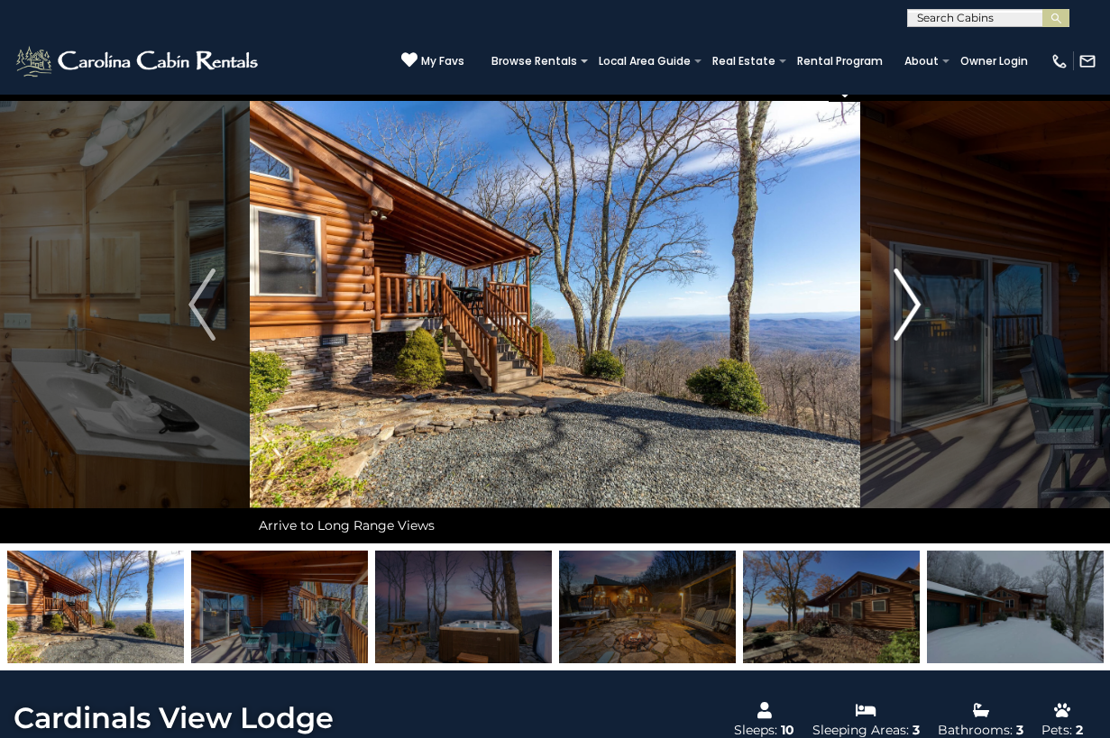
click at [914, 304] on img "Next" at bounding box center [907, 305] width 27 height 72
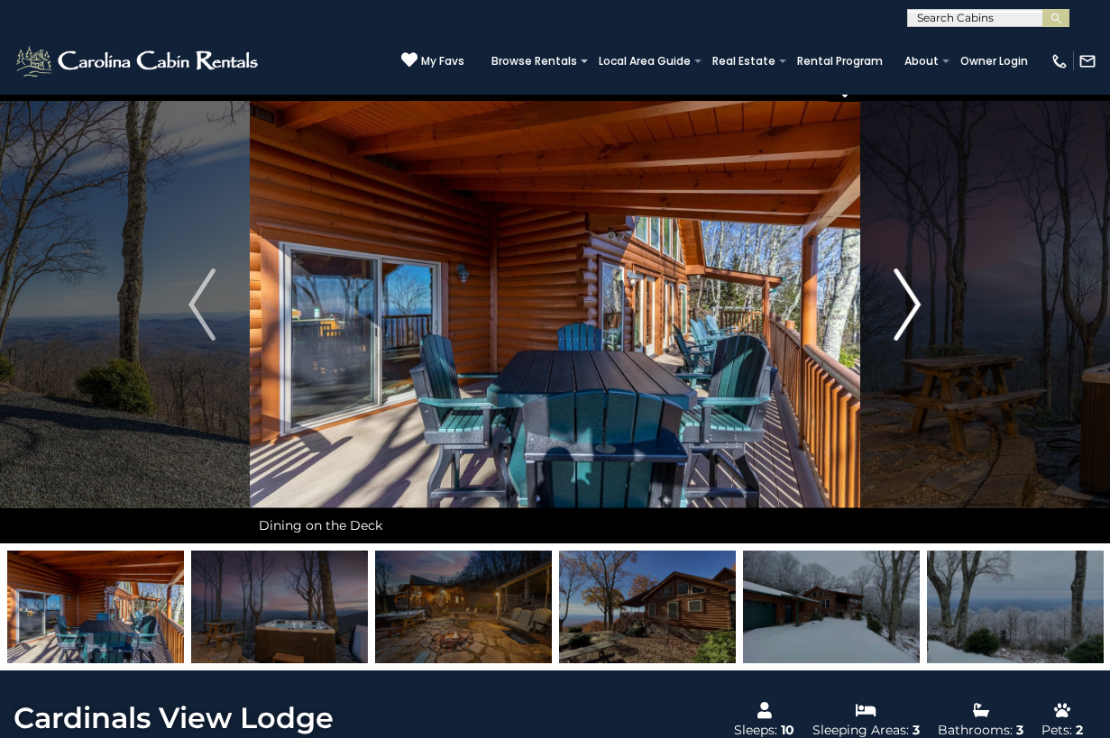
click at [914, 304] on img "Next" at bounding box center [907, 305] width 27 height 72
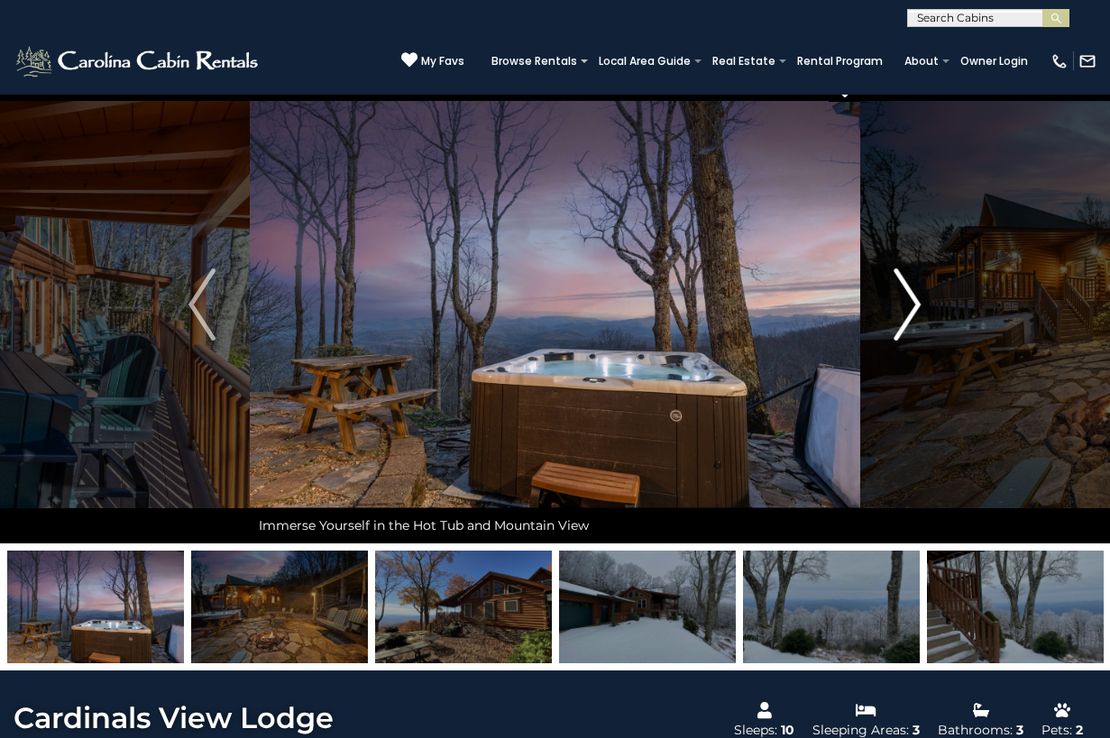
click at [914, 304] on img "Next" at bounding box center [907, 305] width 27 height 72
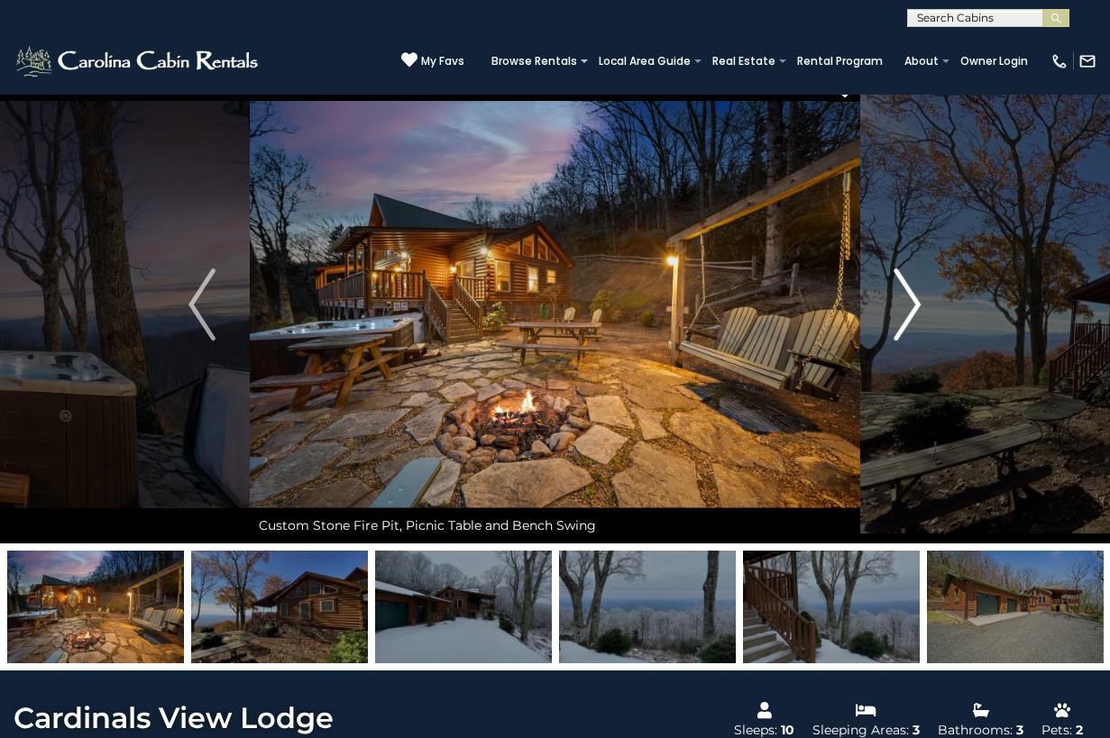
click at [914, 304] on img "Next" at bounding box center [907, 305] width 27 height 72
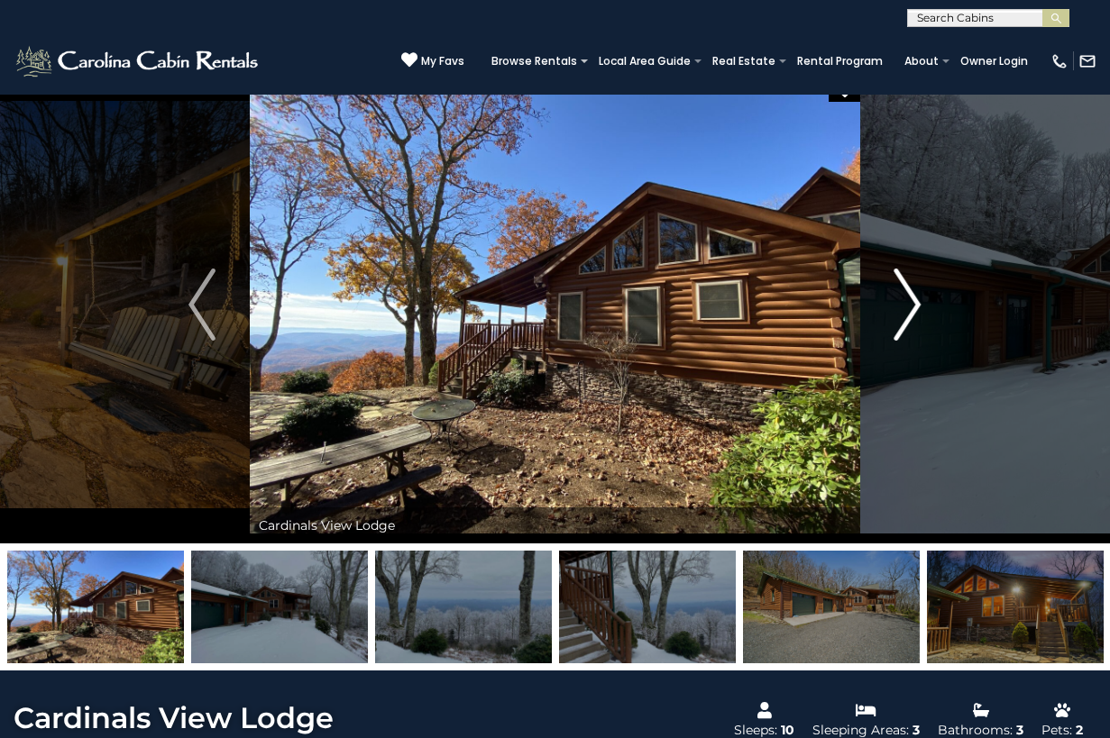
click at [914, 304] on img "Next" at bounding box center [907, 305] width 27 height 72
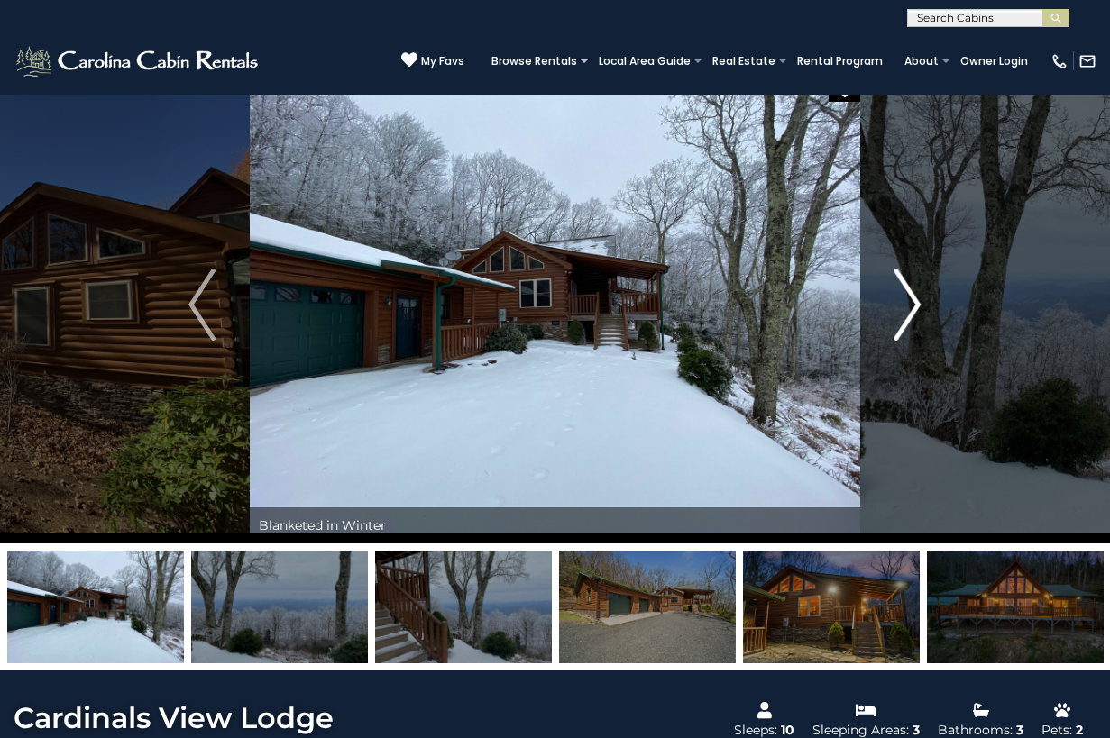
click at [917, 300] on img "Next" at bounding box center [907, 305] width 27 height 72
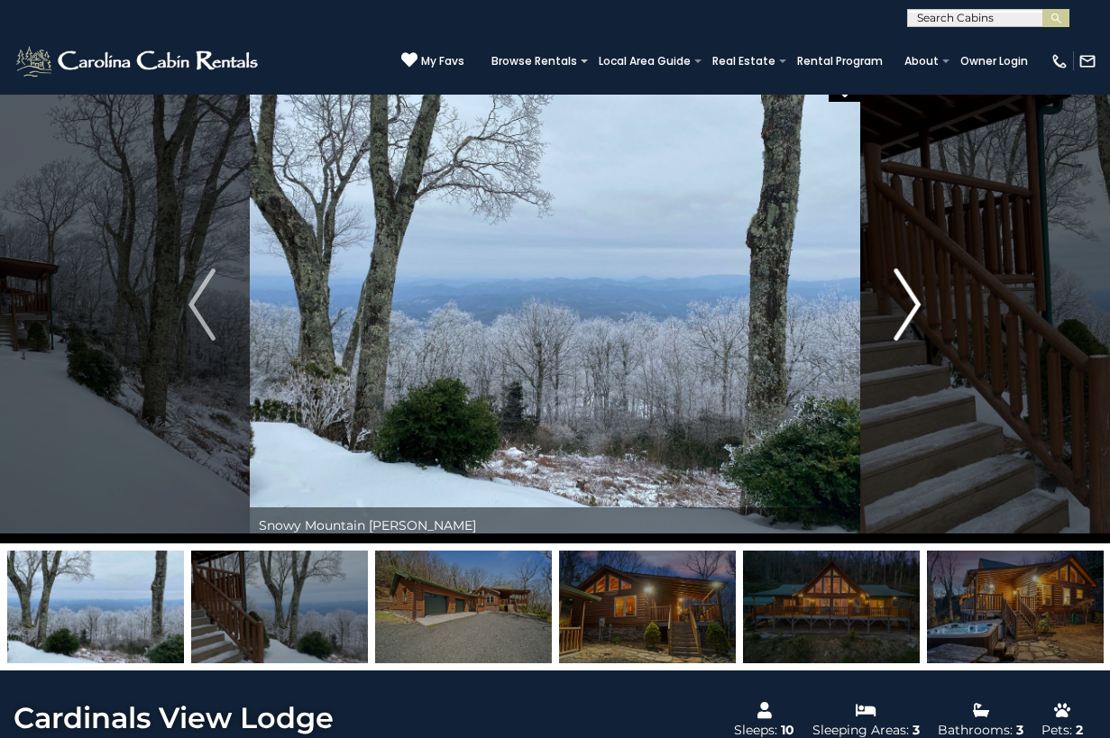
click at [913, 299] on img "Next" at bounding box center [907, 305] width 27 height 72
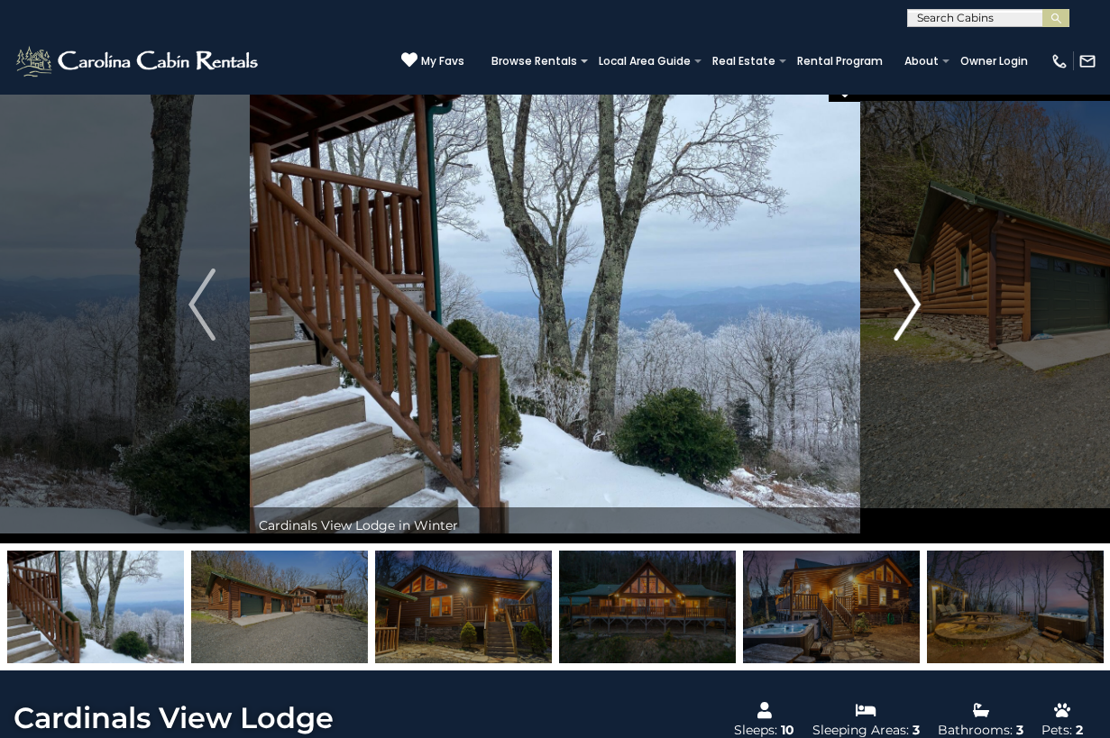
click at [913, 299] on img "Next" at bounding box center [907, 305] width 27 height 72
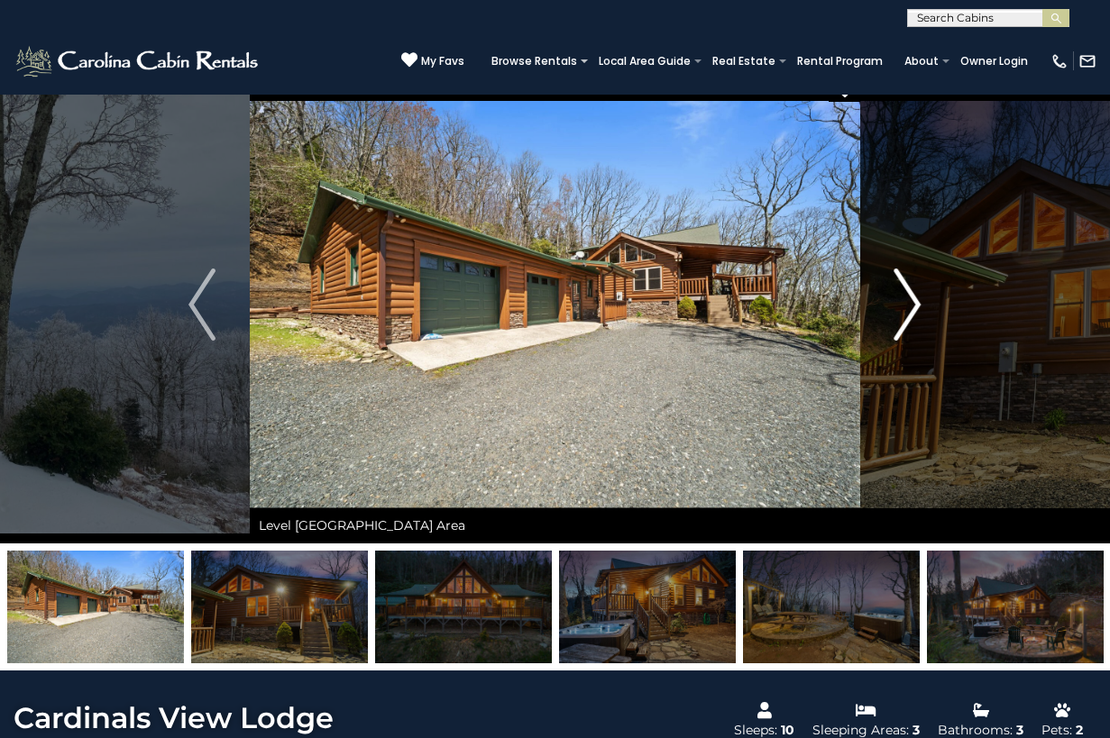
click at [911, 299] on img "Next" at bounding box center [907, 305] width 27 height 72
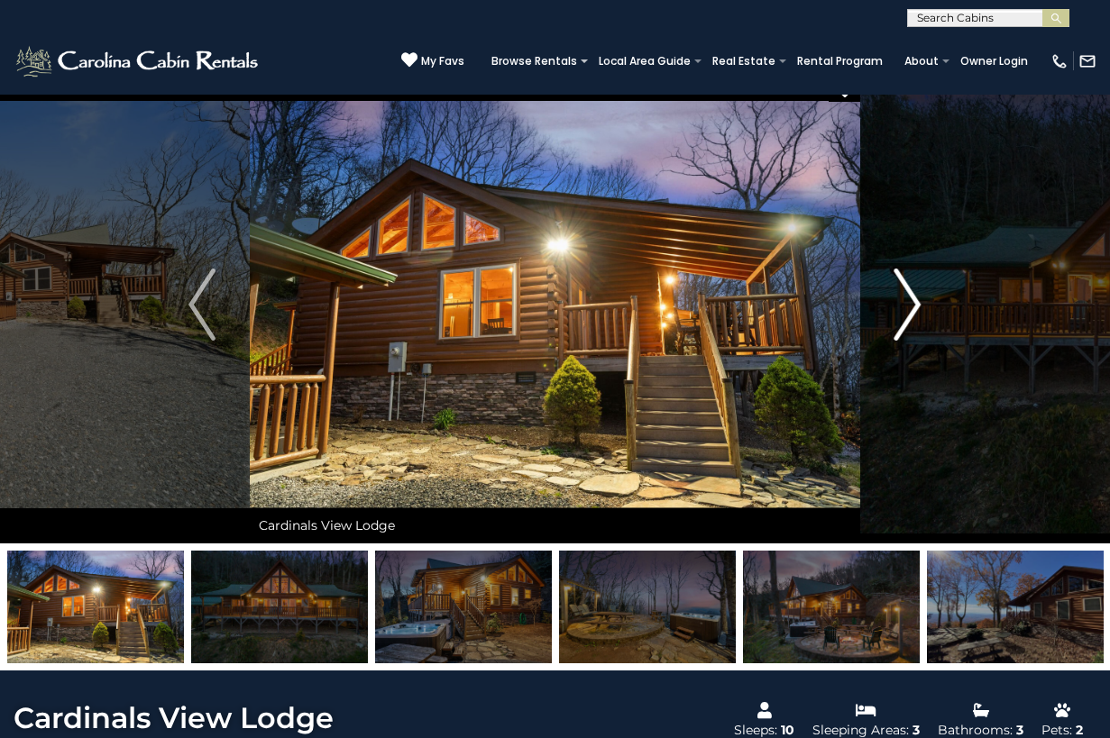
click at [911, 299] on img "Next" at bounding box center [907, 305] width 27 height 72
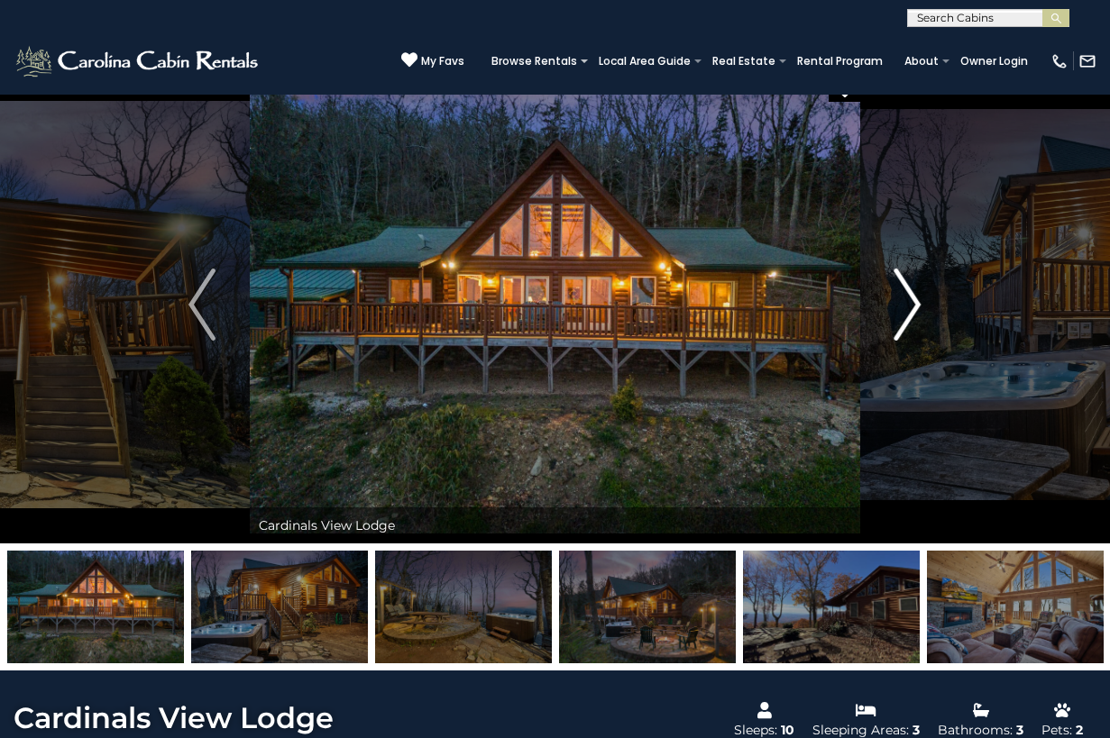
click at [911, 299] on img "Next" at bounding box center [907, 305] width 27 height 72
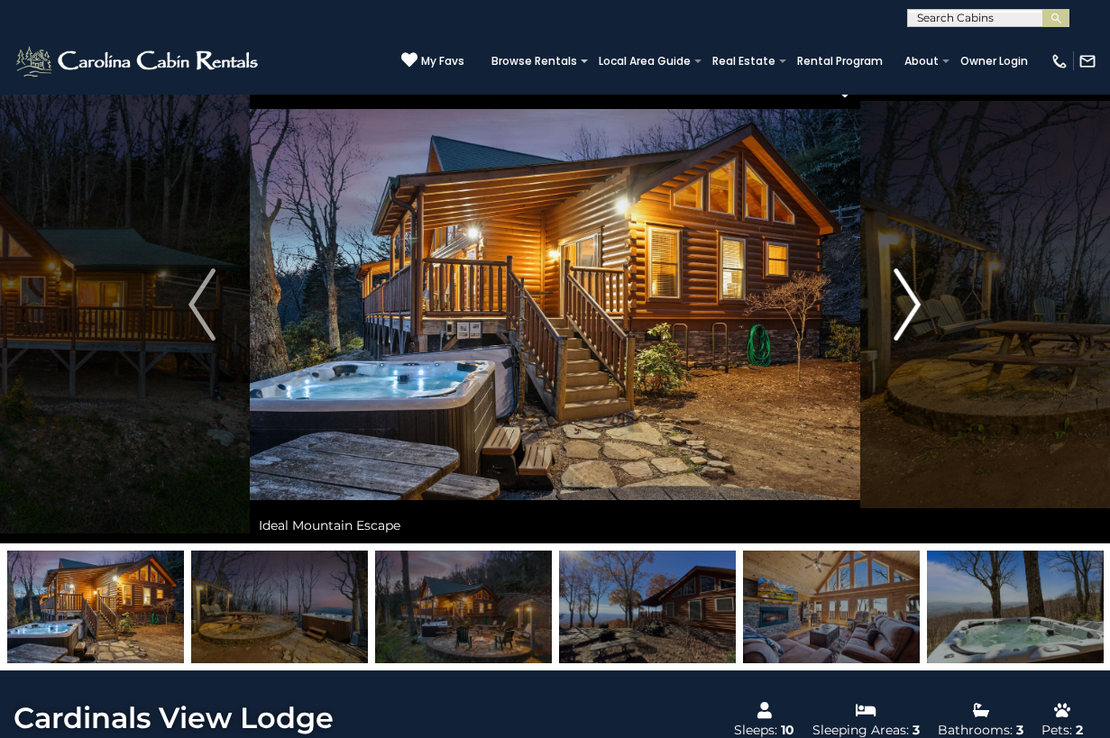
click at [910, 299] on img "Next" at bounding box center [907, 305] width 27 height 72
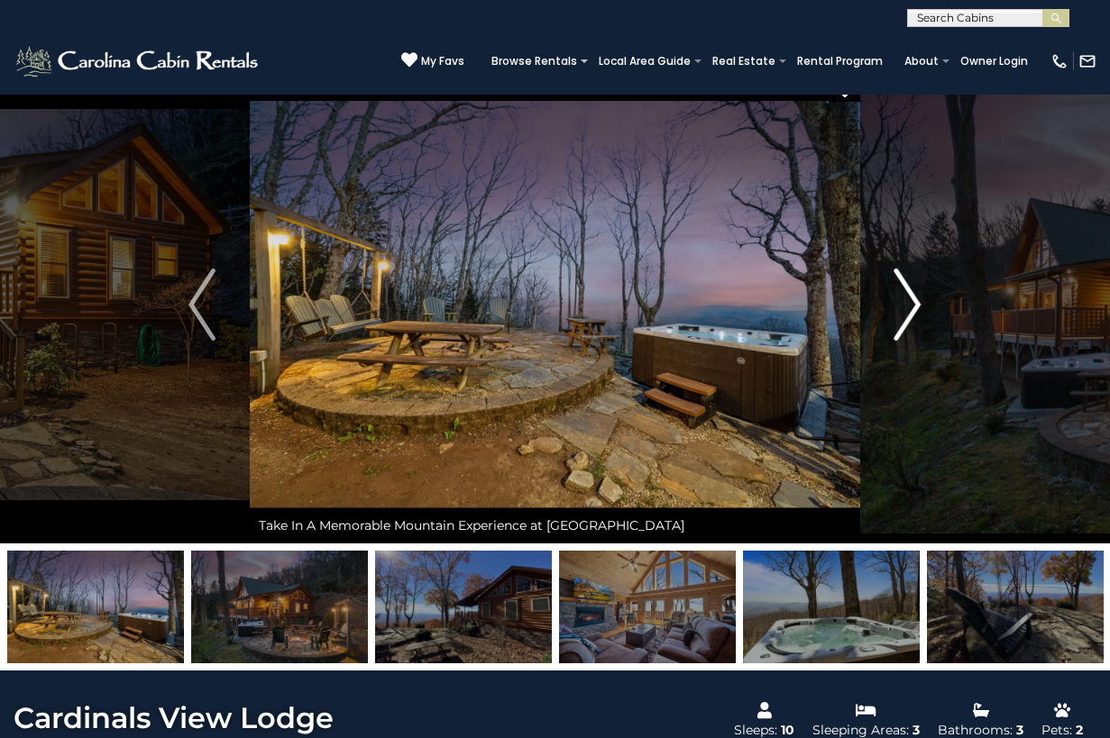
click at [910, 299] on img "Next" at bounding box center [907, 305] width 27 height 72
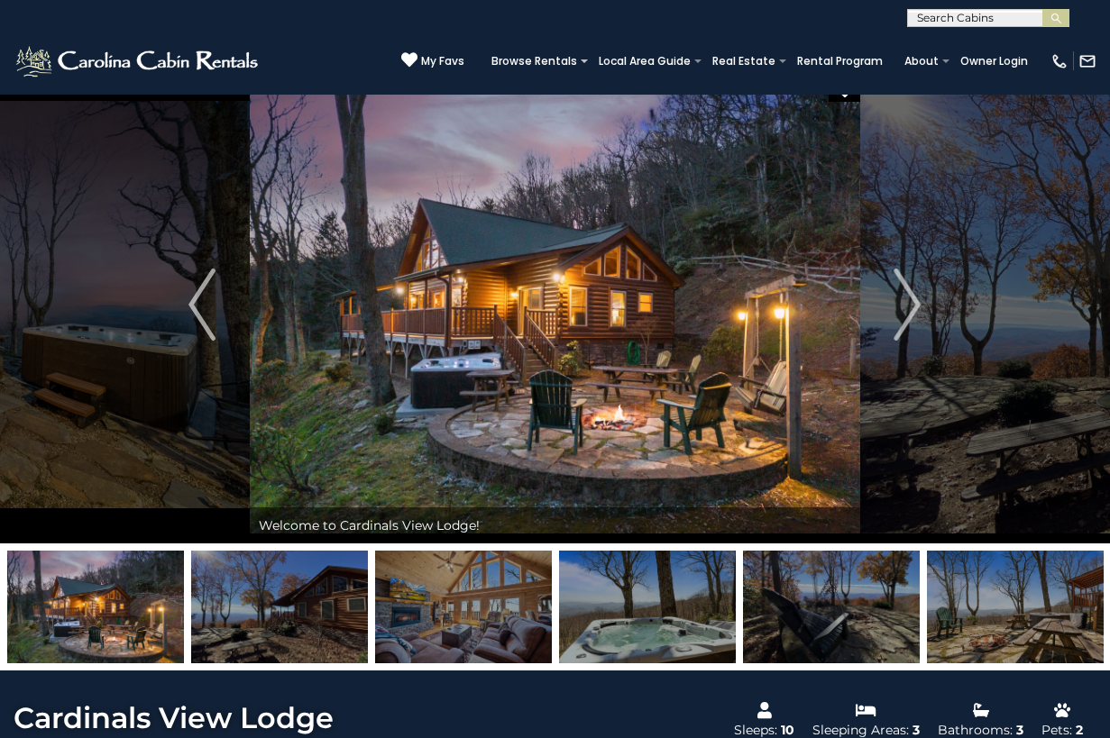
click at [189, 58] on img at bounding box center [139, 61] width 250 height 36
